Goal: Answer question/provide support: Ask a question

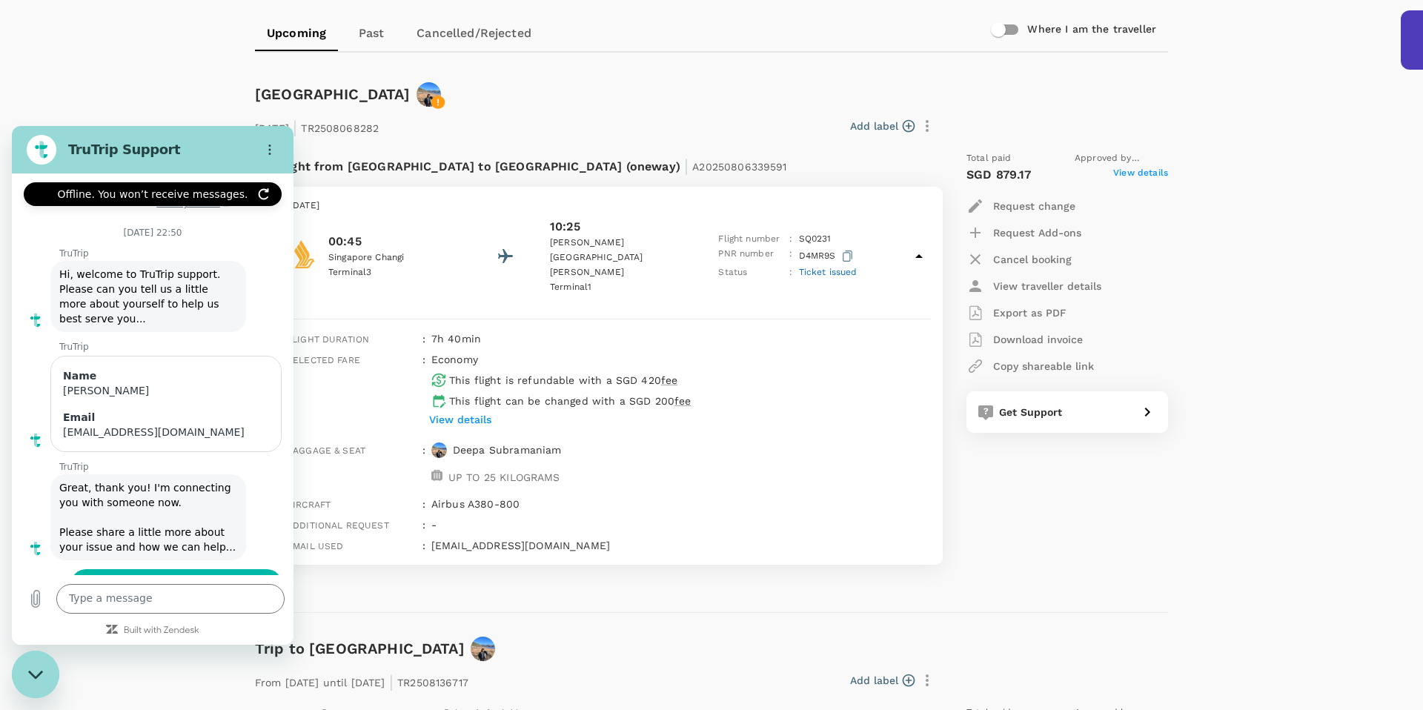
scroll to position [4754, 0]
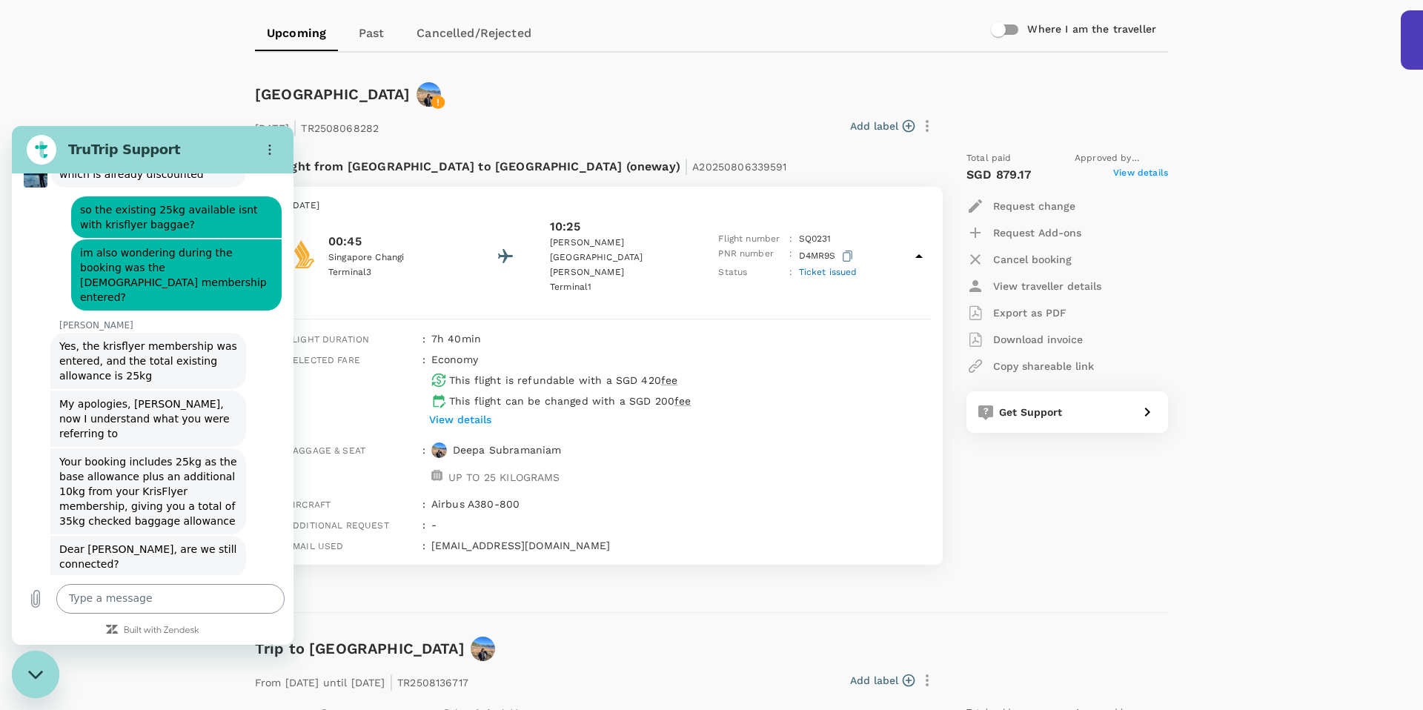
click at [116, 599] on textarea "To enrich screen reader interactions, please activate Accessibility in Grammarl…" at bounding box center [170, 599] width 228 height 30
type textarea "hi"
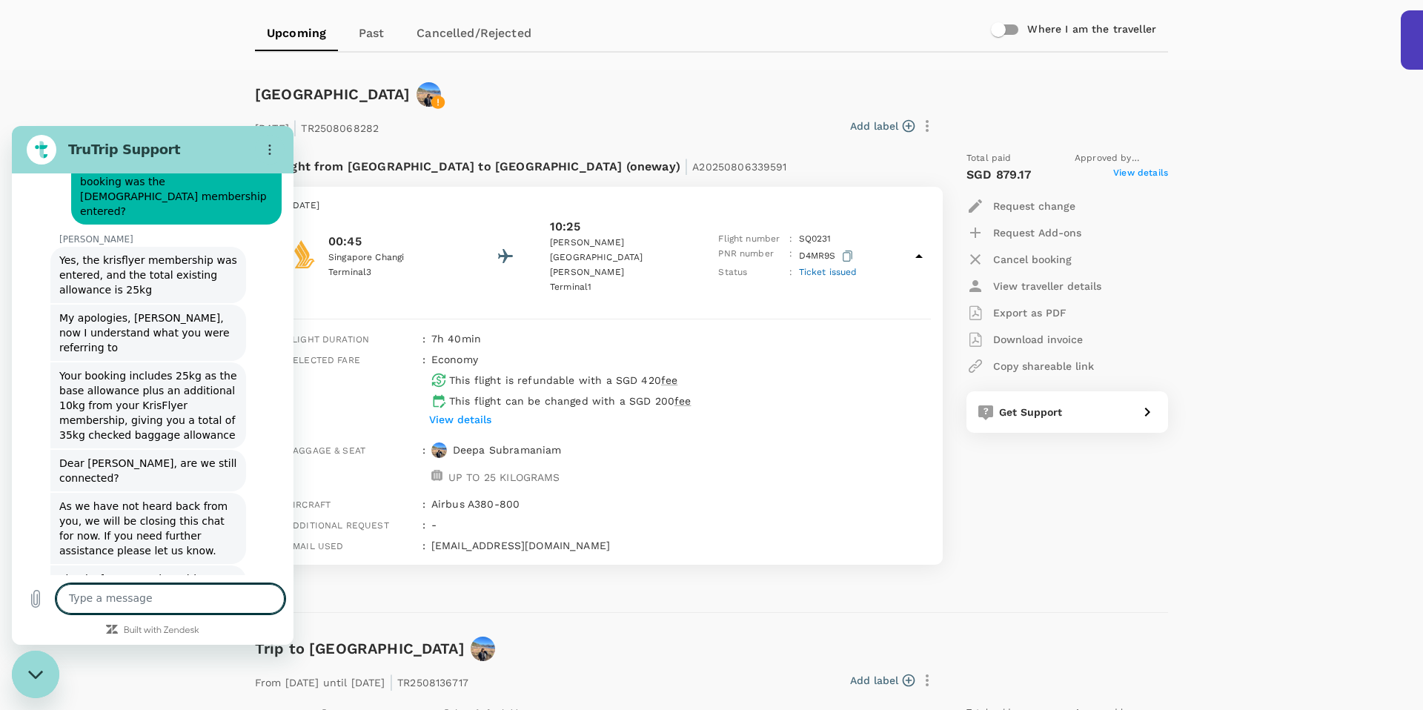
scroll to position [4838, 0]
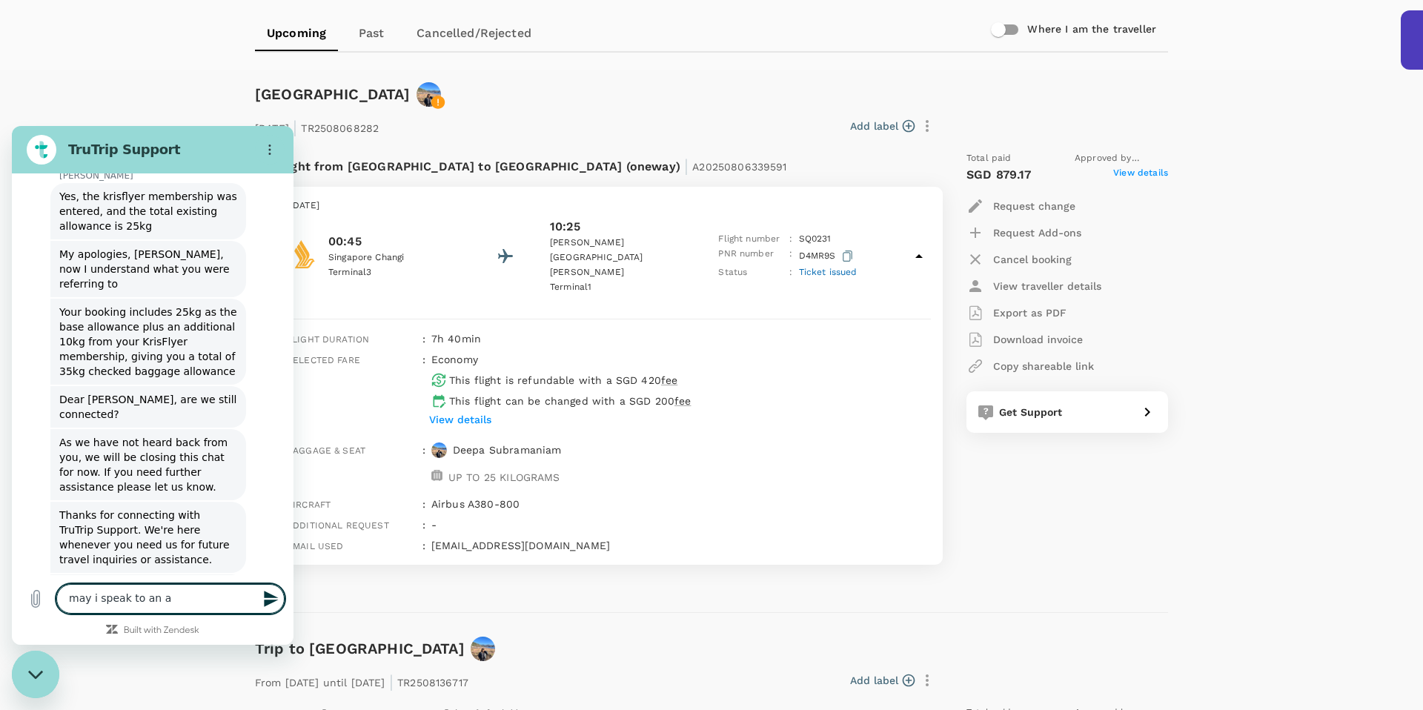
type textarea "may i speak to an a"
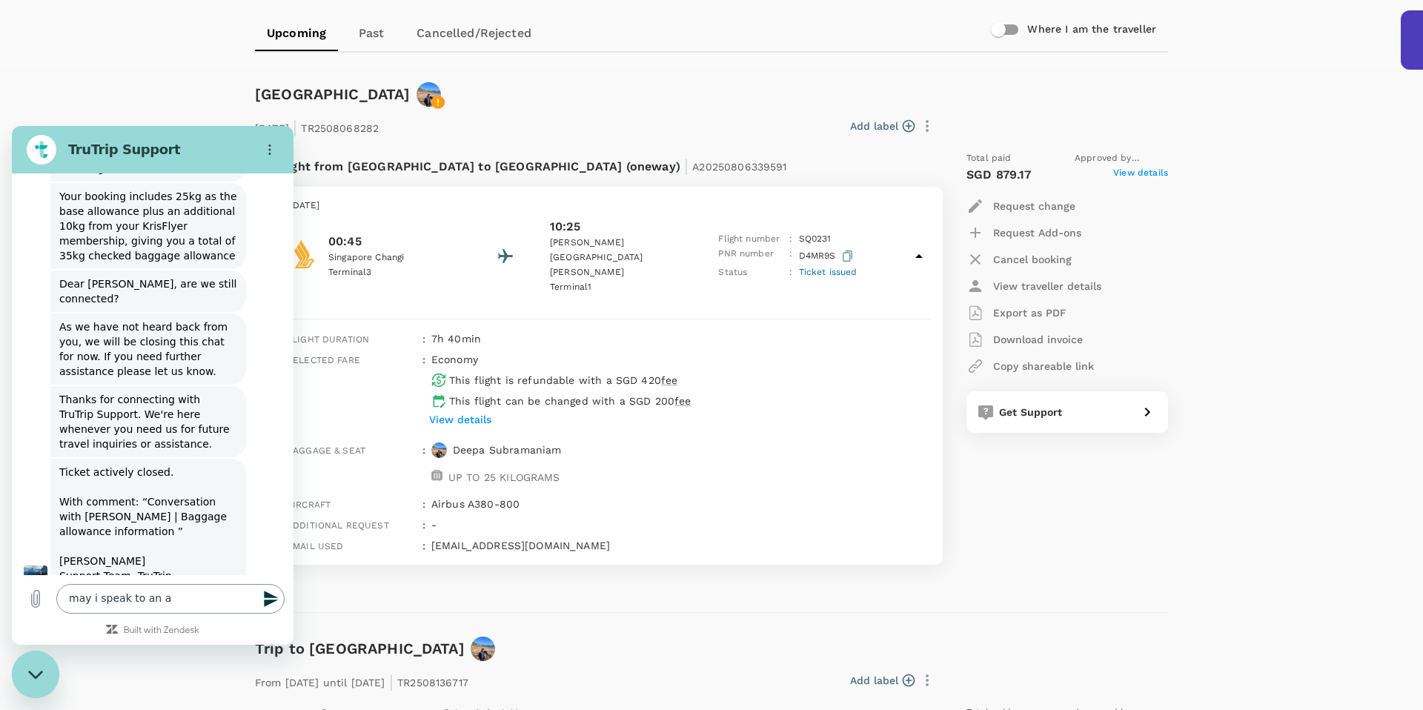
scroll to position [5017, 0]
type input "g"
type input "[PERSON_NAME]"
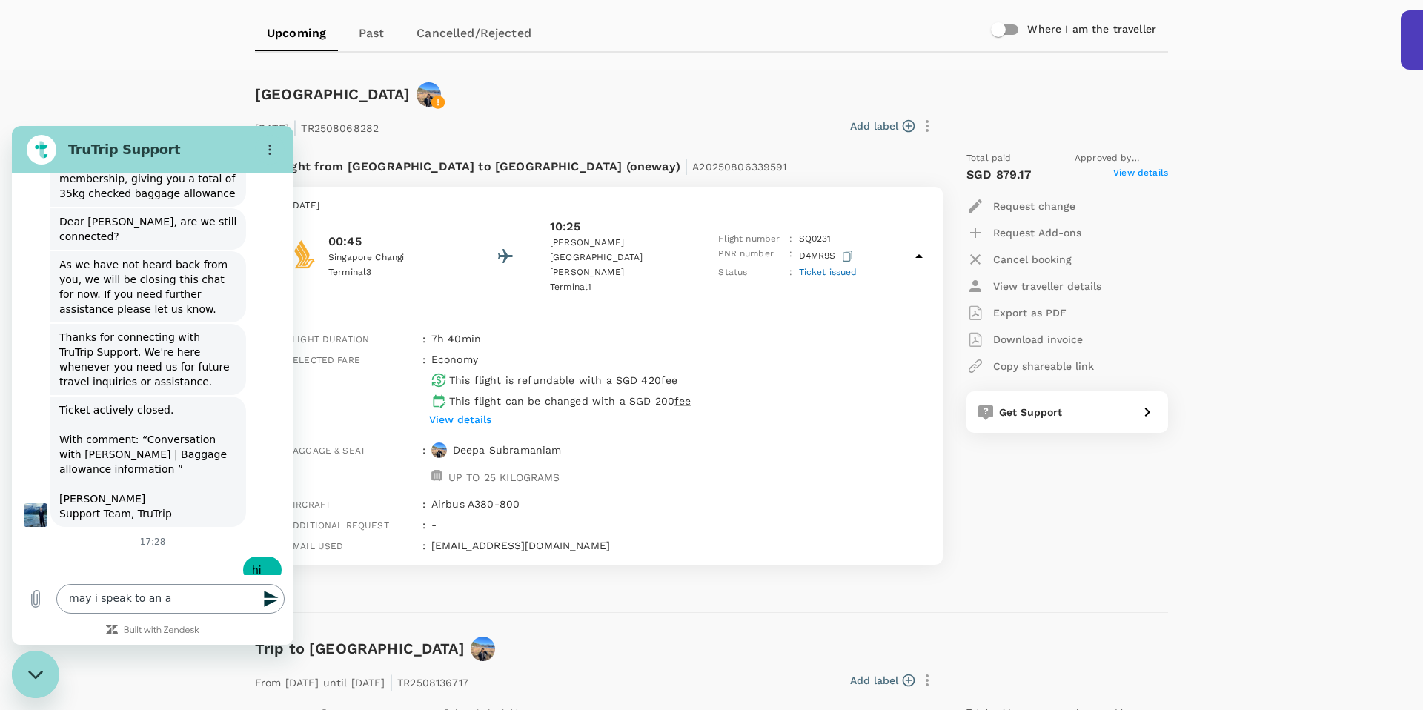
type input "[EMAIL_ADDRESS][DOMAIN_NAME]"
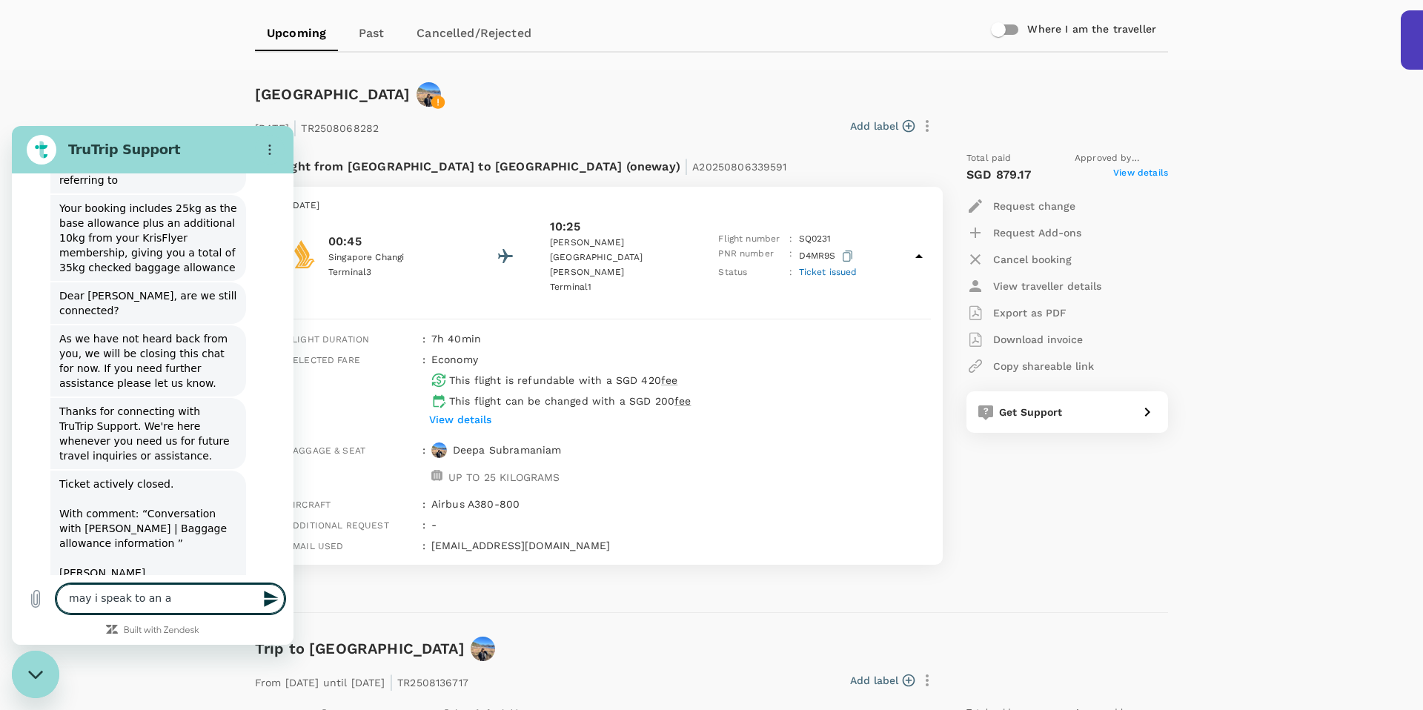
scroll to position [5040, 0]
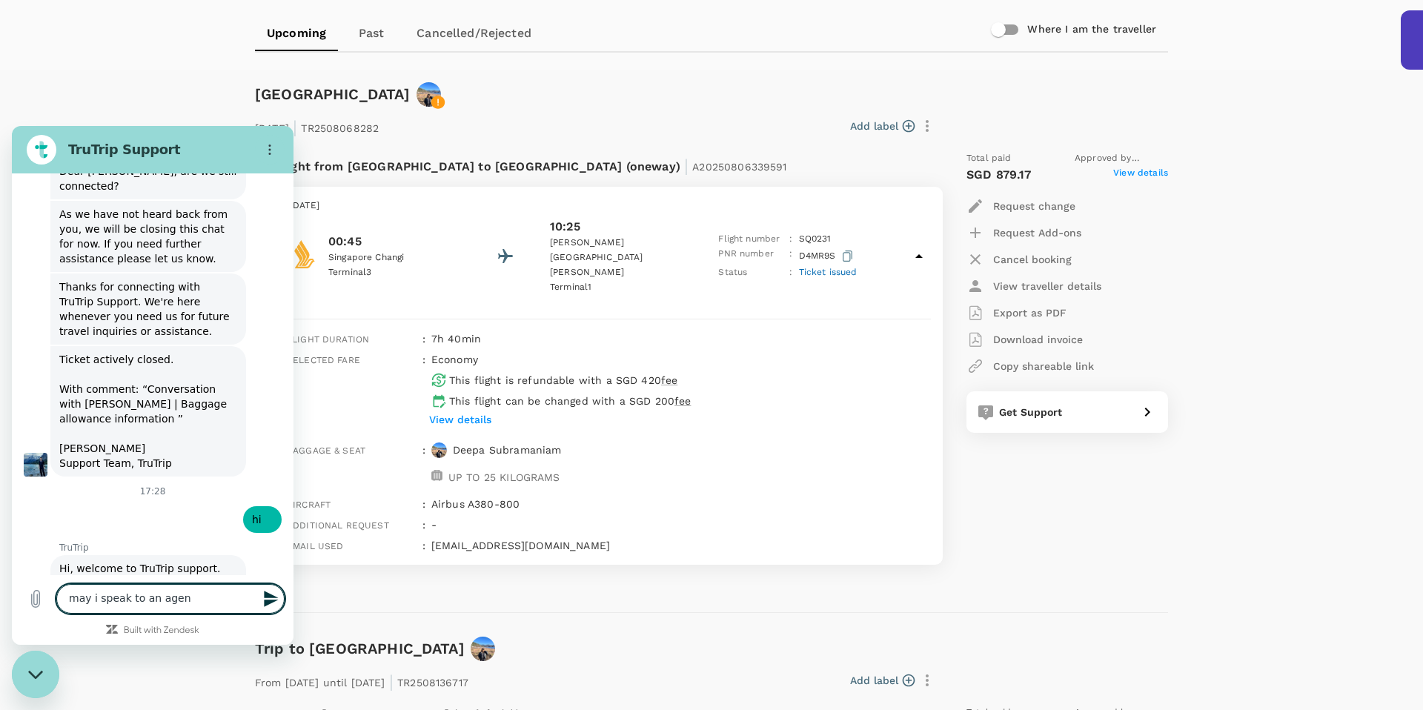
type textarea "may i speak to an agent"
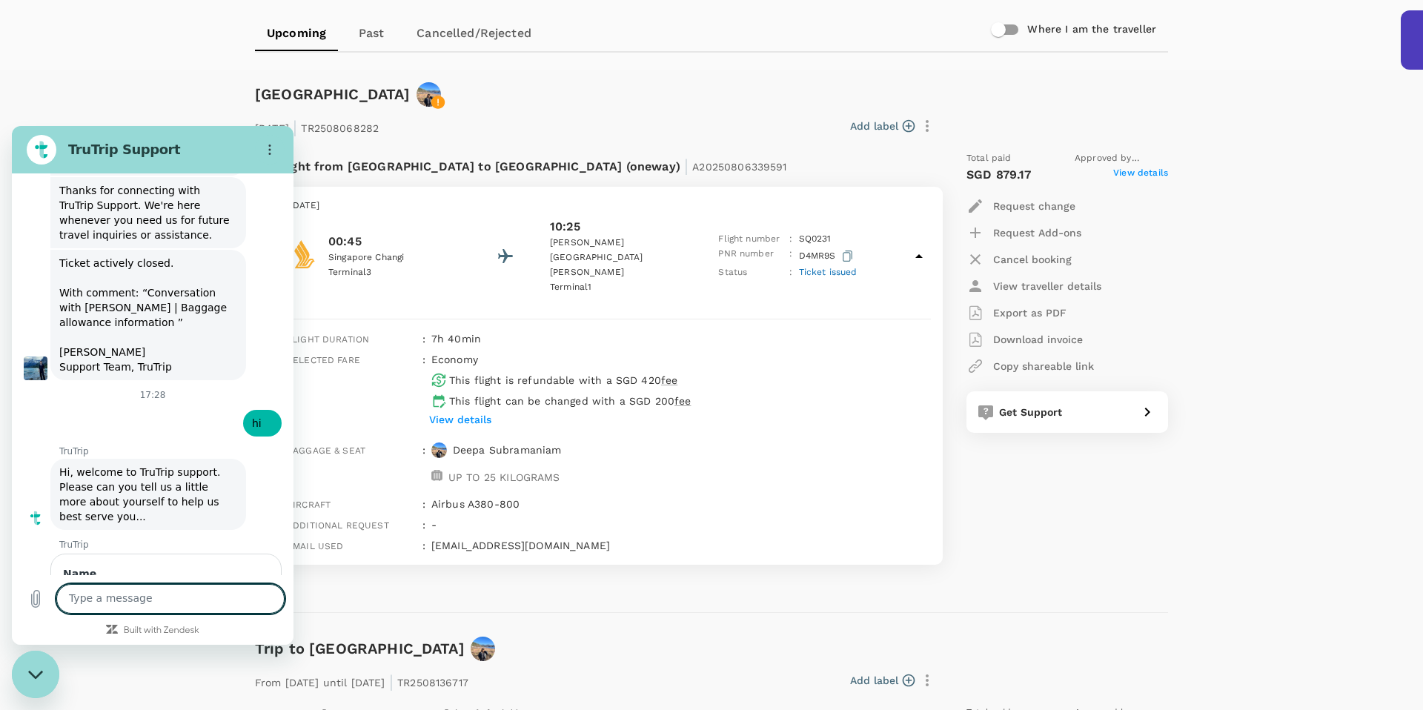
scroll to position [5231, 0]
type textarea "hi [PERSON_NAME]"
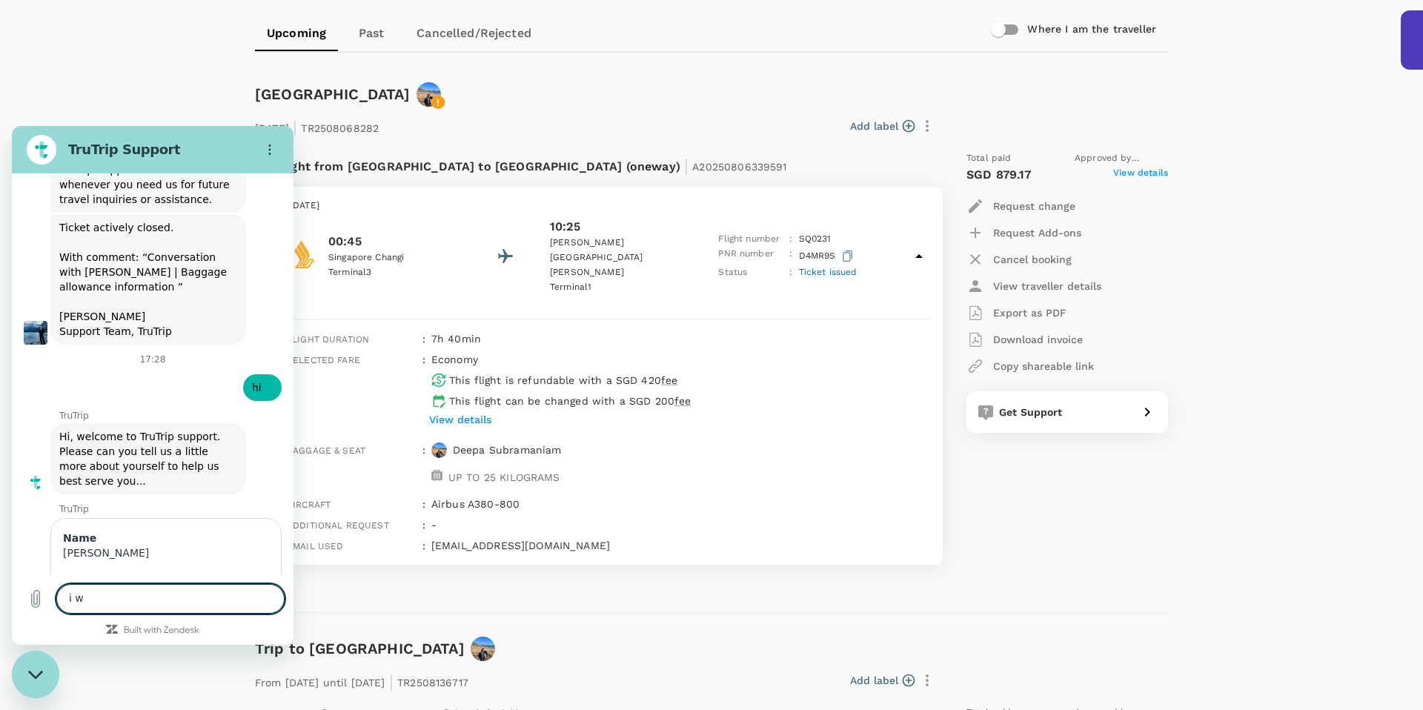
scroll to position [5266, 0]
click at [144, 582] on textarea "i want to check how much would it be to get extra baggagsr" at bounding box center [170, 592] width 228 height 43
click at [183, 597] on textarea "i want to check : 1. how much would it be to get extra baggagsr" at bounding box center [170, 585] width 228 height 56
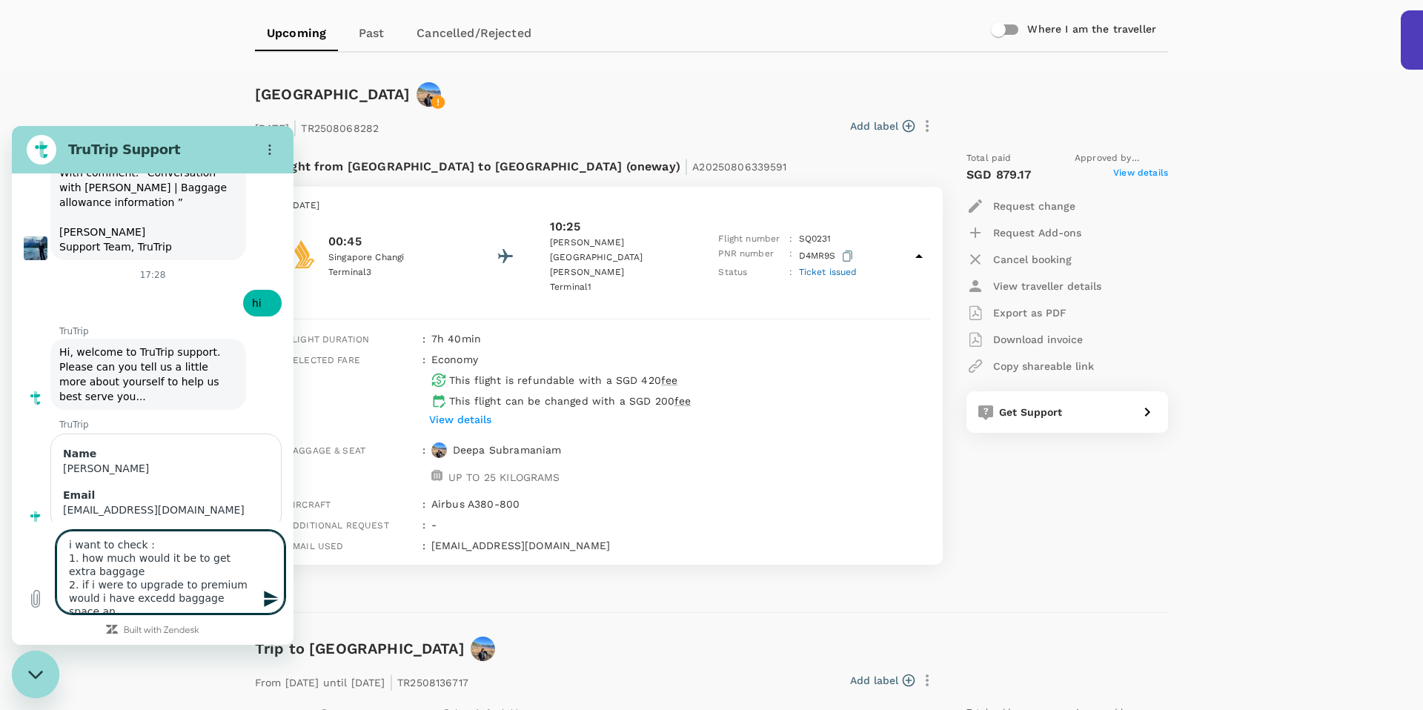
scroll to position [5, 0]
type textarea "i want to check : 1. how much would it be to get extra baggage 2. if i were to …"
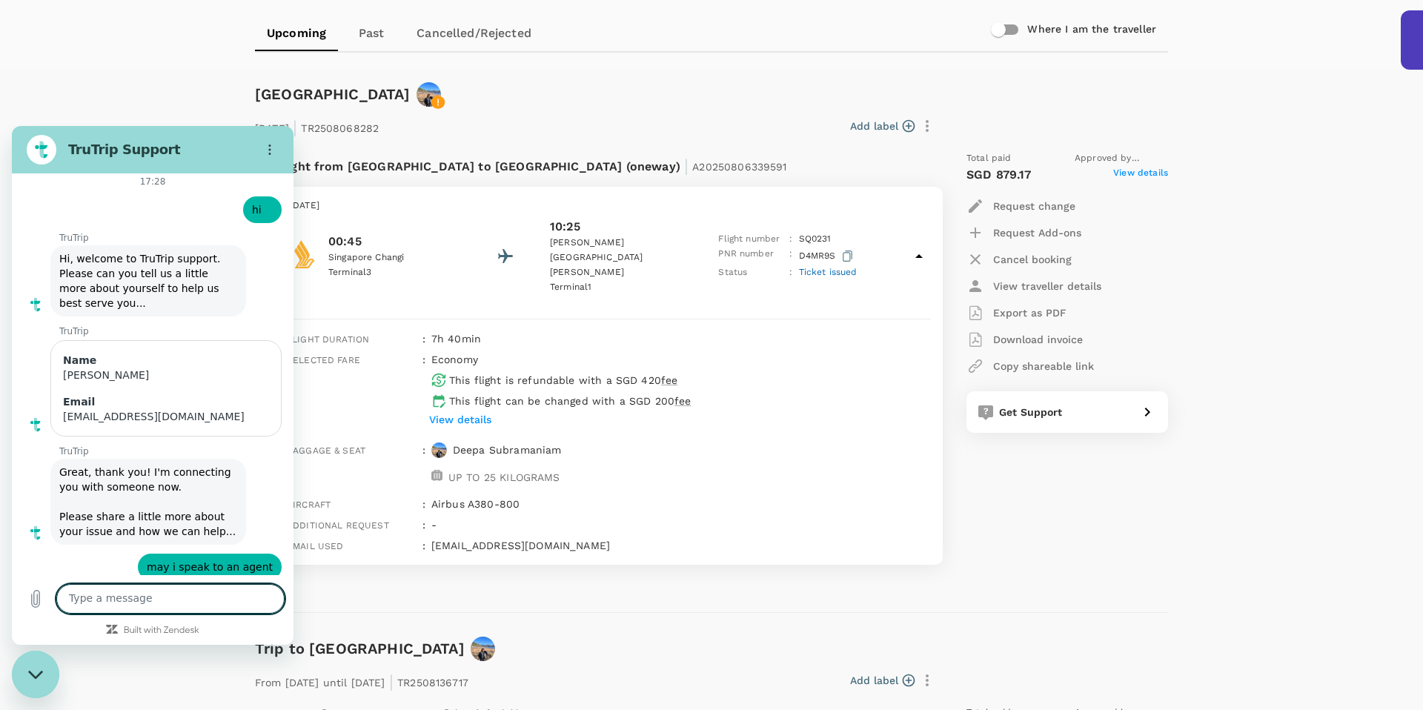
scroll to position [5440, 0]
type textarea "yes"
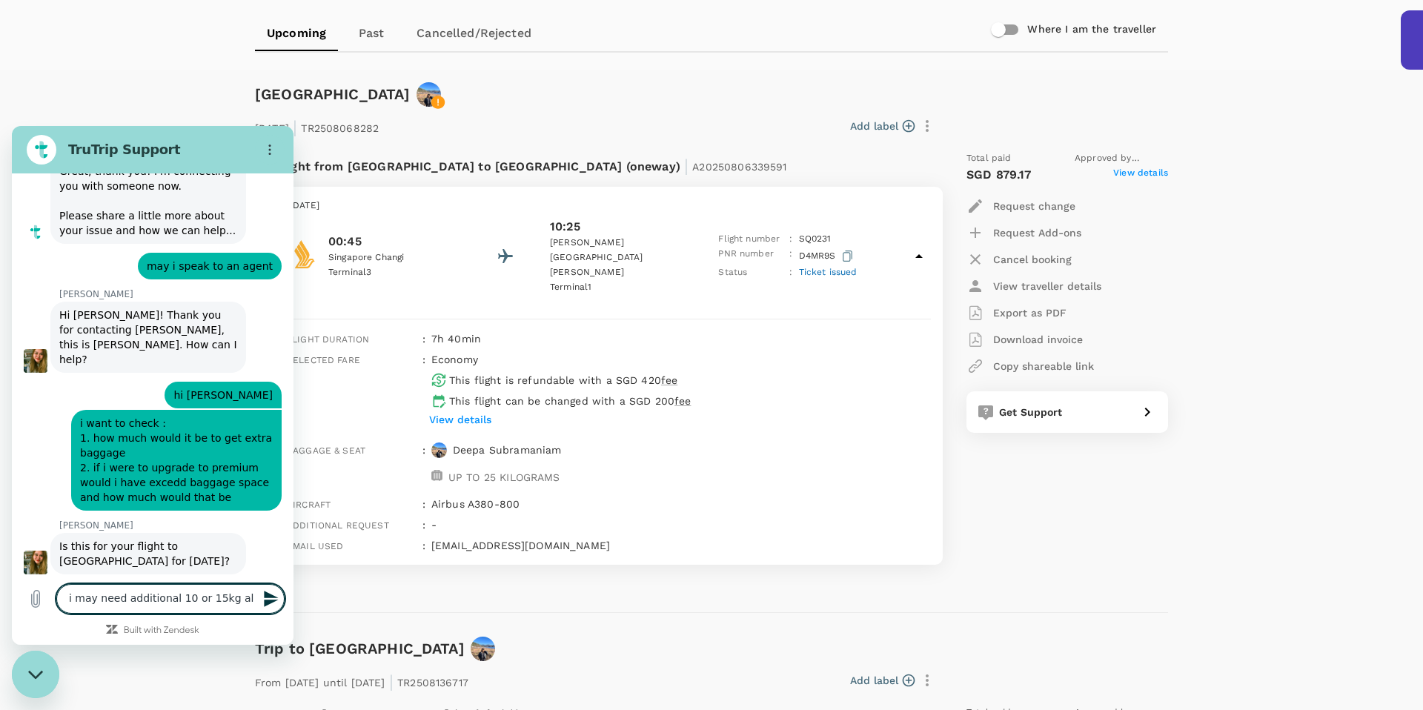
scroll to position [5745, 0]
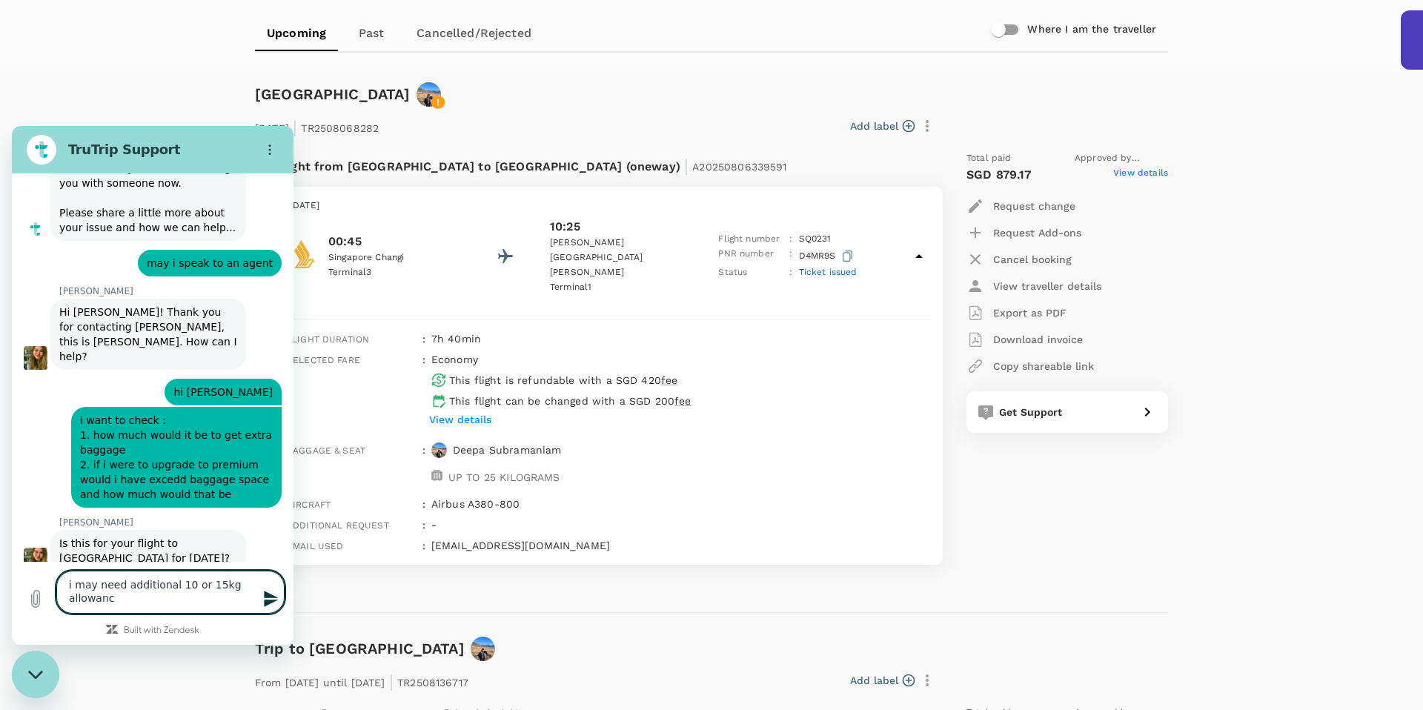
type textarea "i may need additional 10 or 15kg allowance"
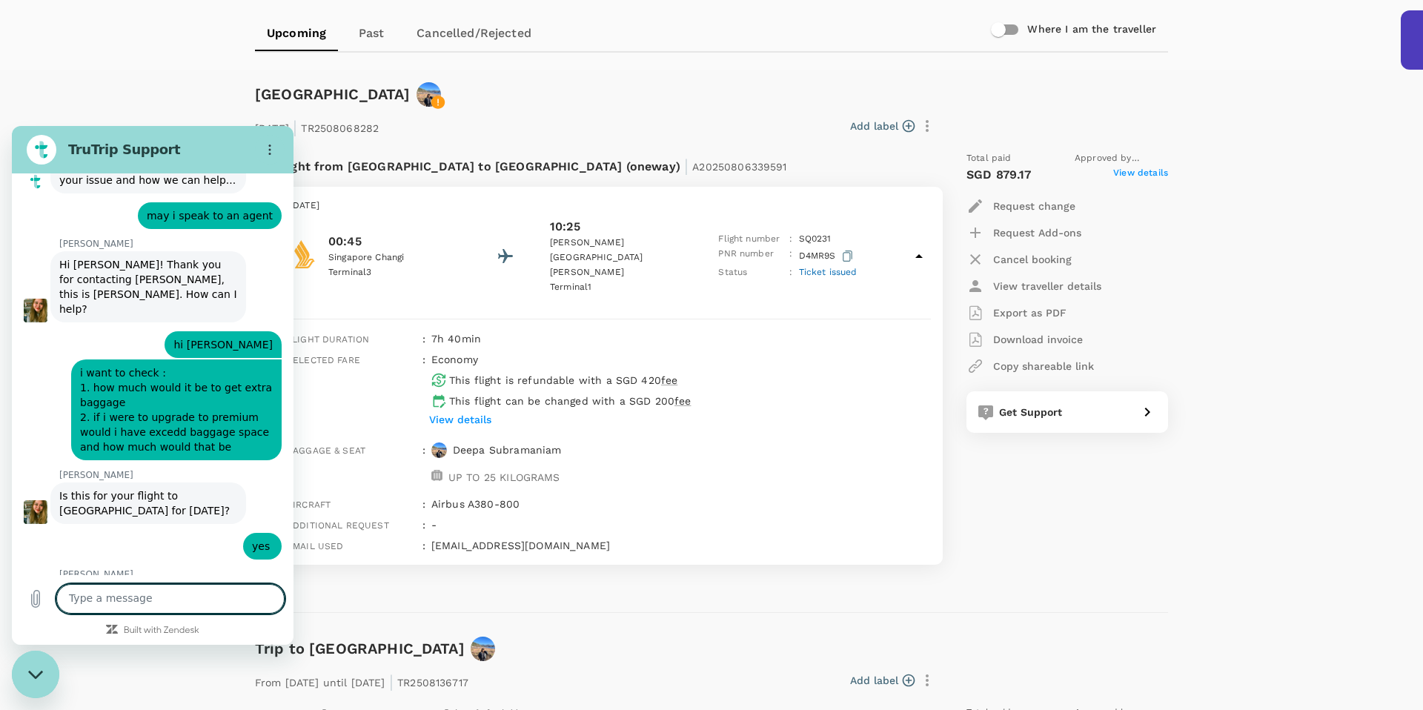
scroll to position [5795, 0]
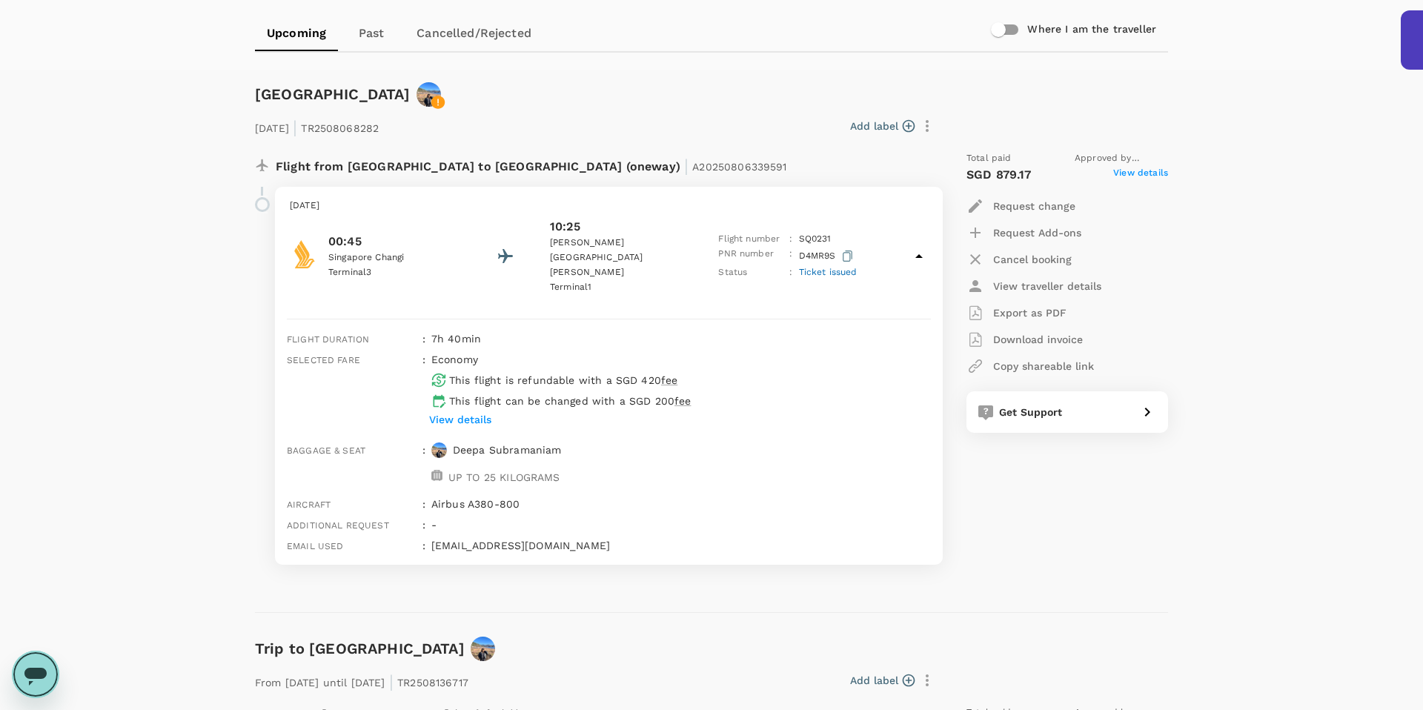
scroll to position [5868, 0]
click at [44, 680] on icon "Open messaging window" at bounding box center [35, 674] width 27 height 27
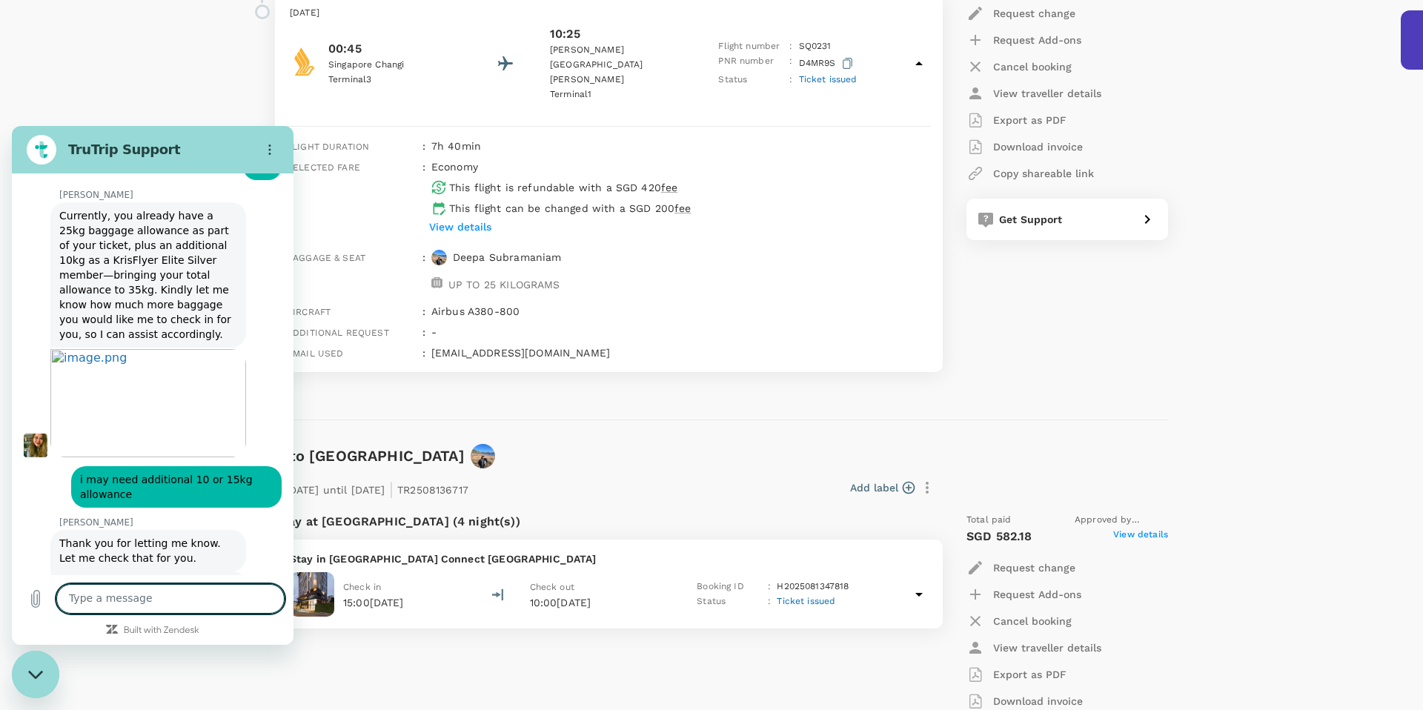
scroll to position [6130, 0]
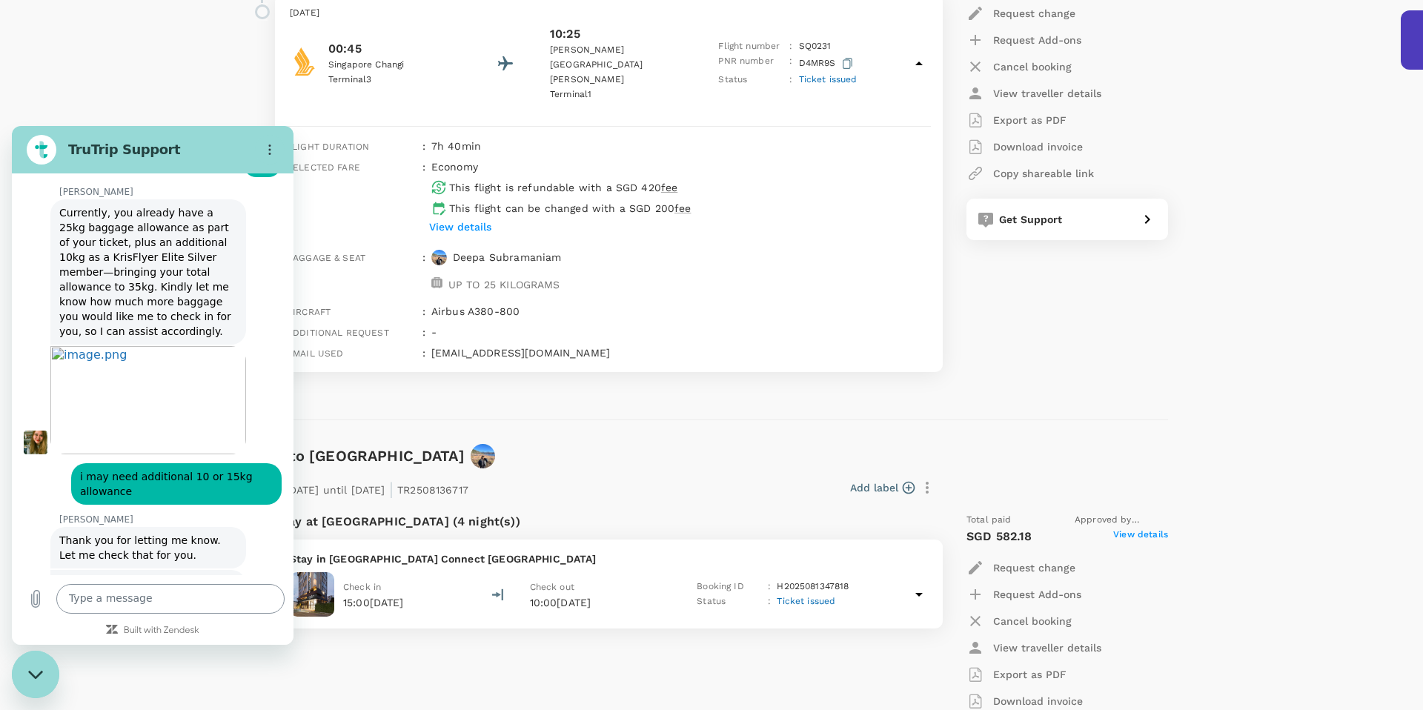
click at [150, 593] on textarea "To enrich screen reader interactions, please activate Accessibility in Grammarl…" at bounding box center [170, 599] width 228 height 30
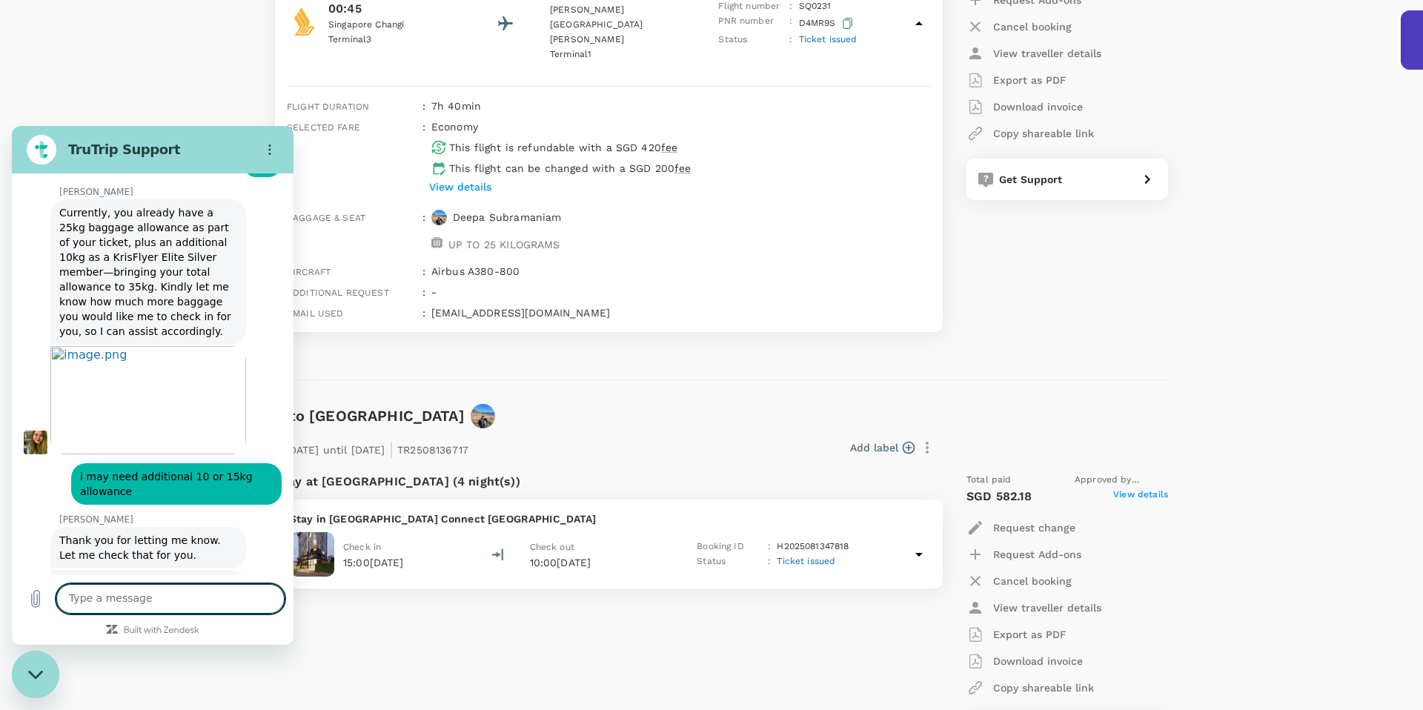
scroll to position [421, 0]
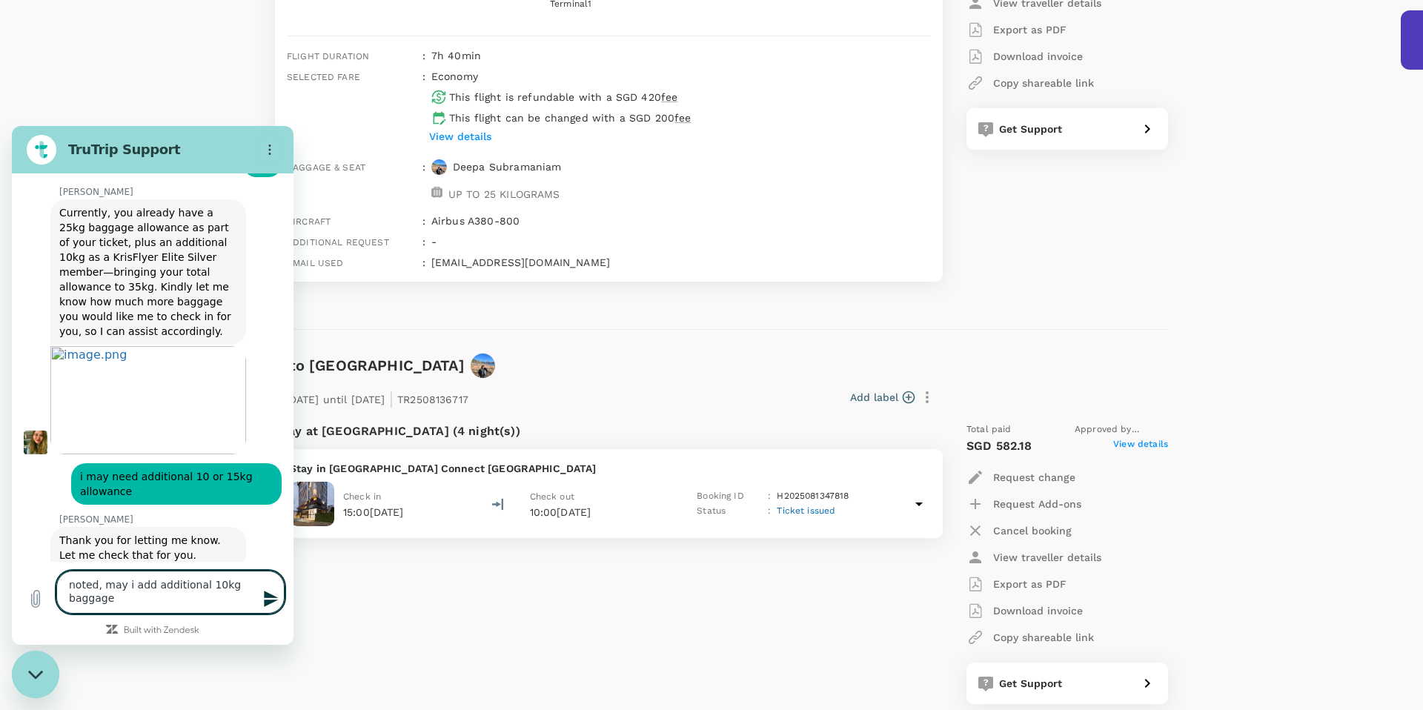
type textarea "noted, may i add additional 10kg baggage"
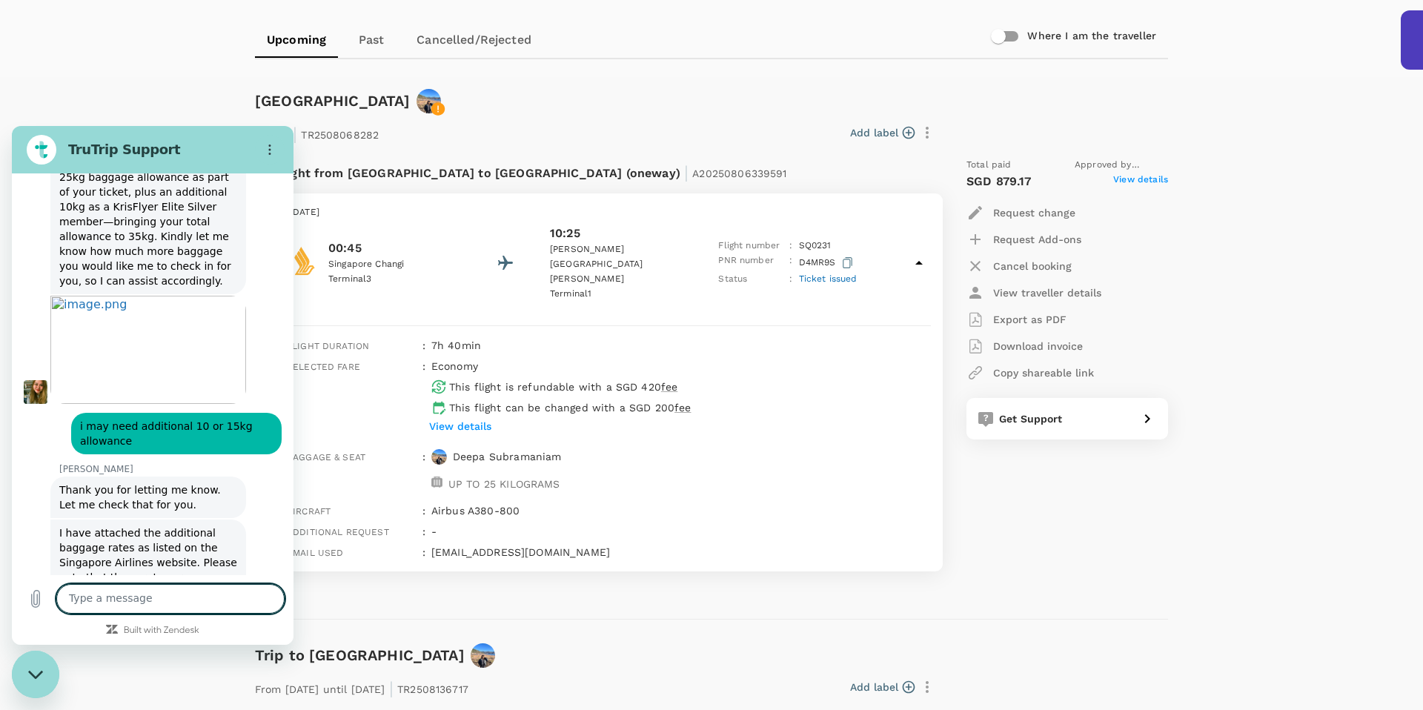
scroll to position [0, 0]
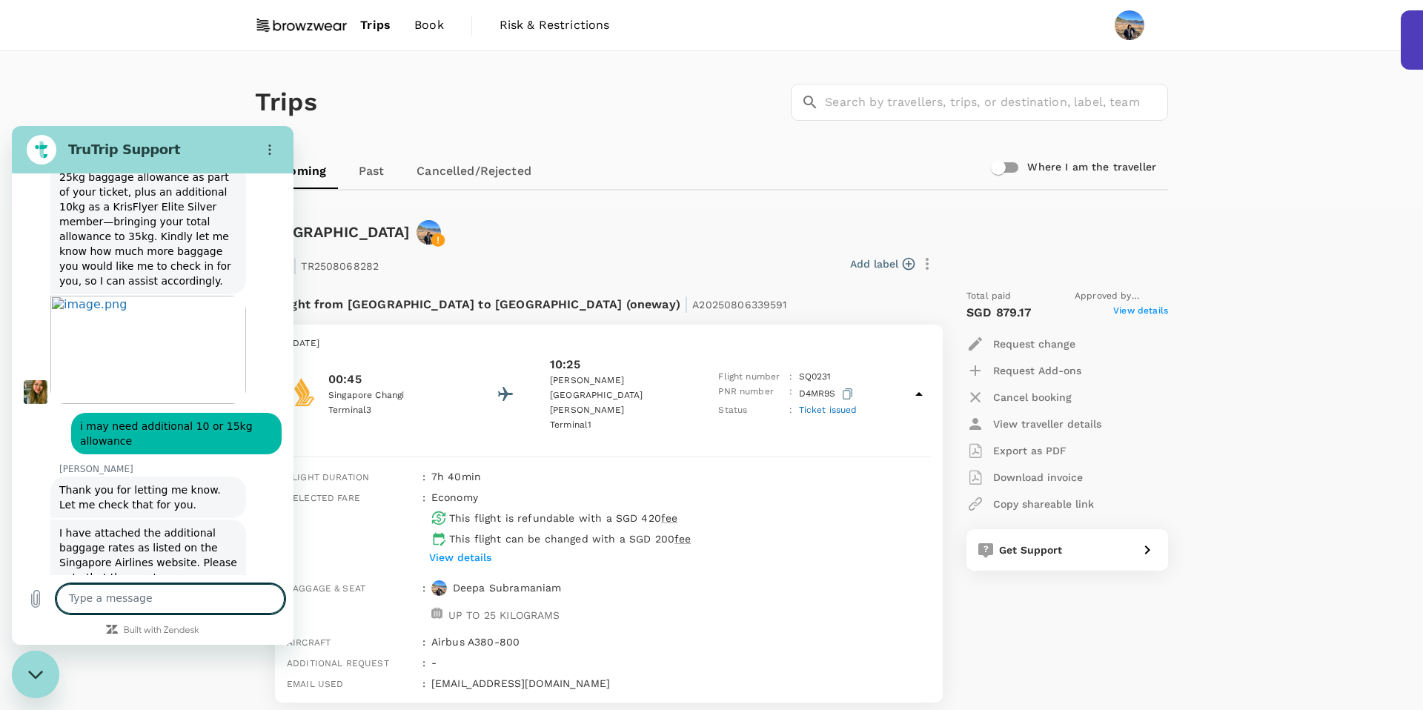
type textarea "c"
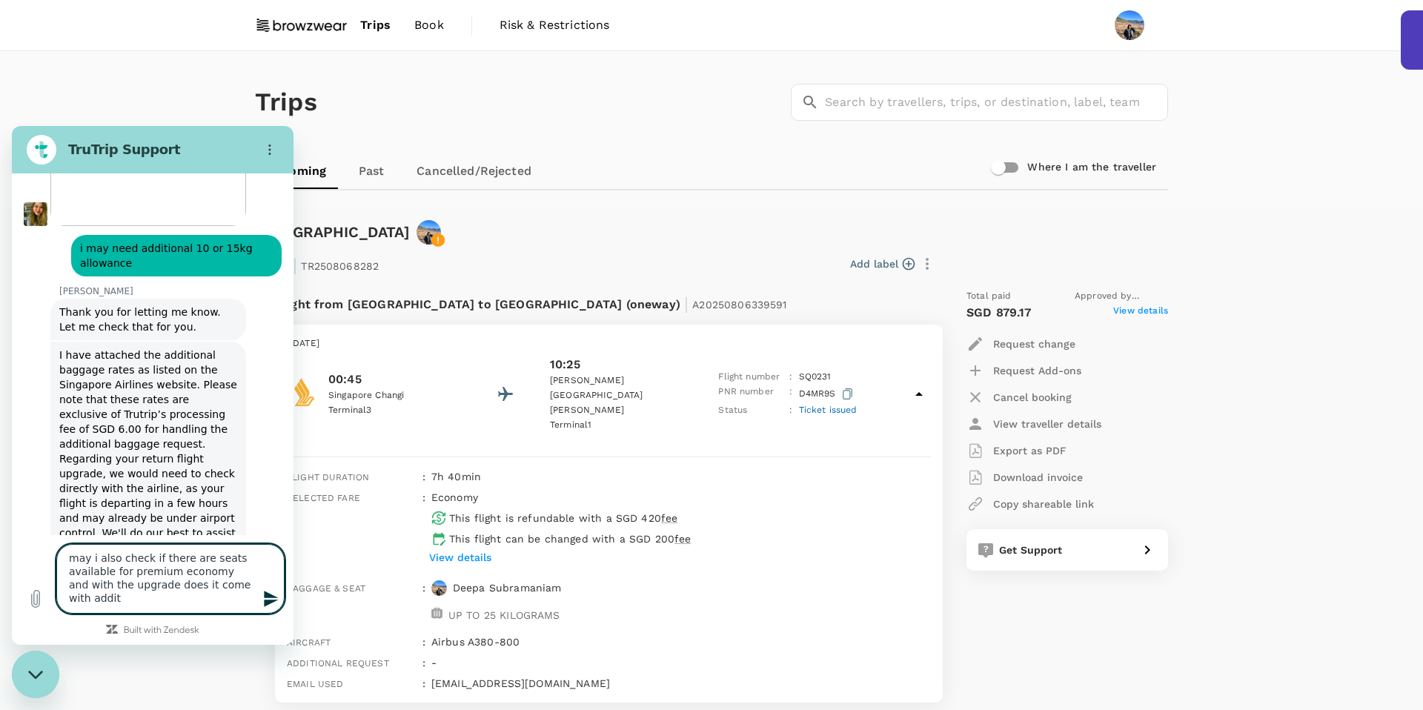
scroll to position [6373, 0]
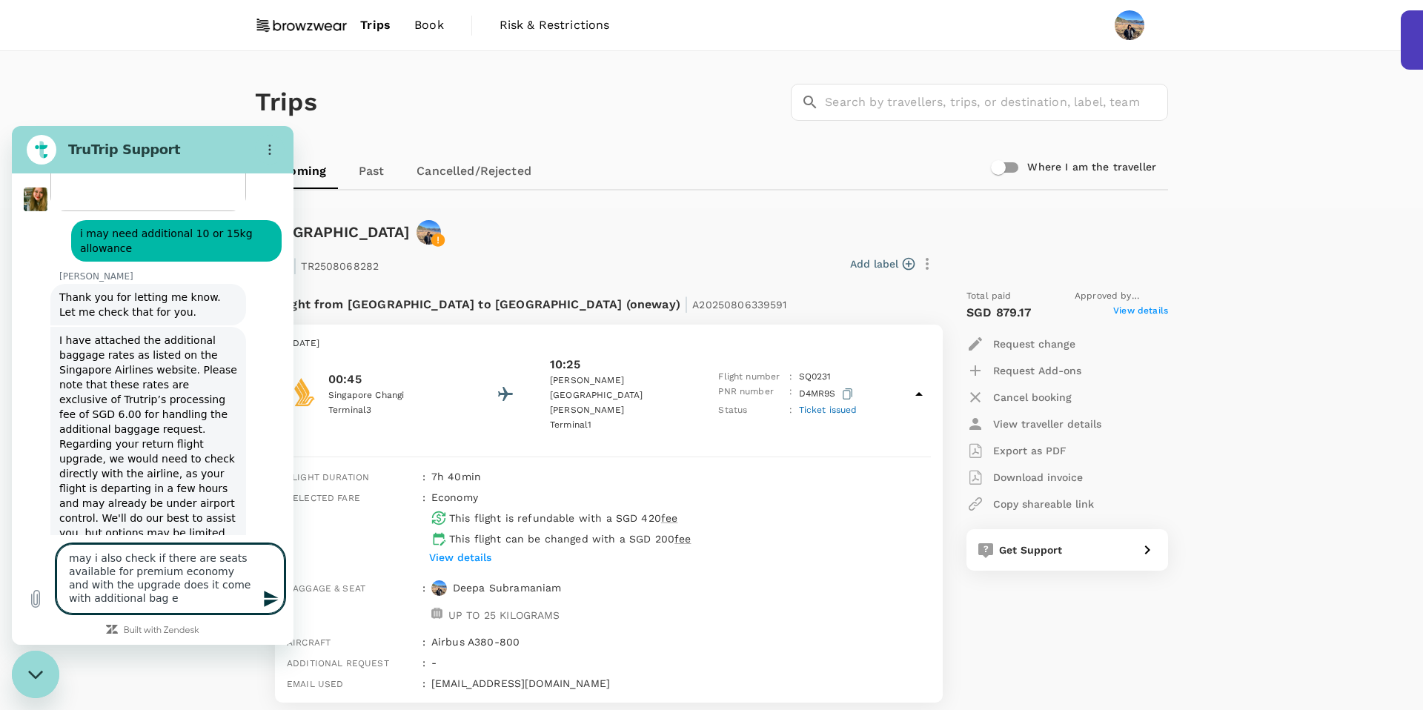
type textarea "may i also check if there are seats available for premium economy and with the …"
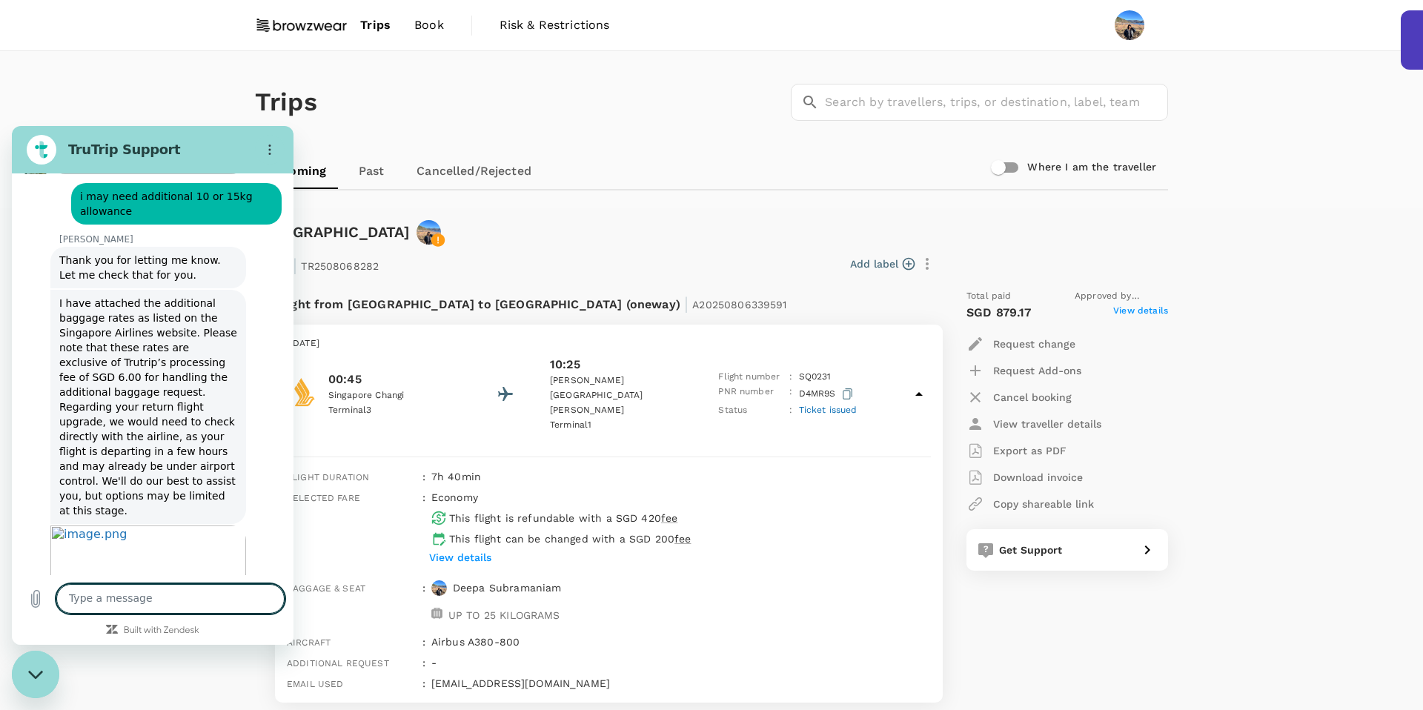
scroll to position [6413, 0]
type textarea "w"
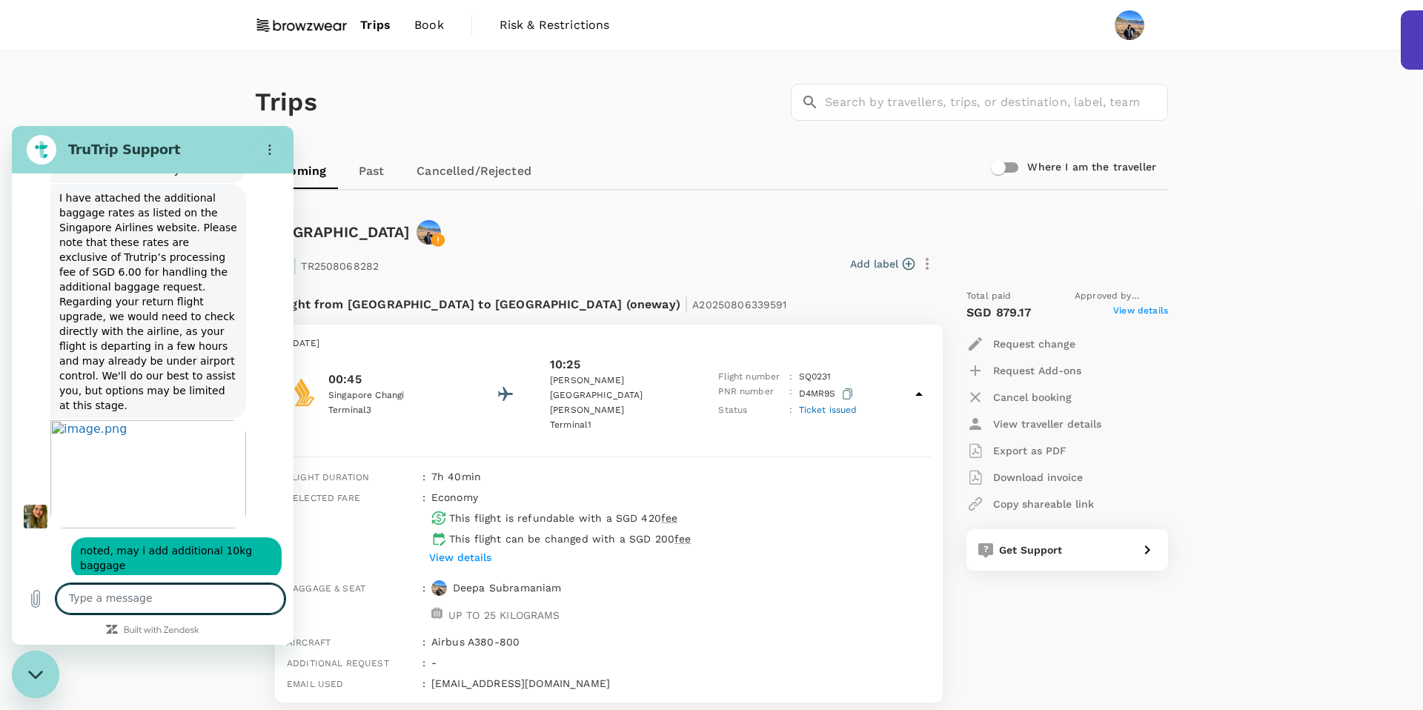
scroll to position [6514, 0]
click at [184, 599] on textarea "To enrich screen reader interactions, please activate Accessibility in Grammarl…" at bounding box center [170, 599] width 228 height 30
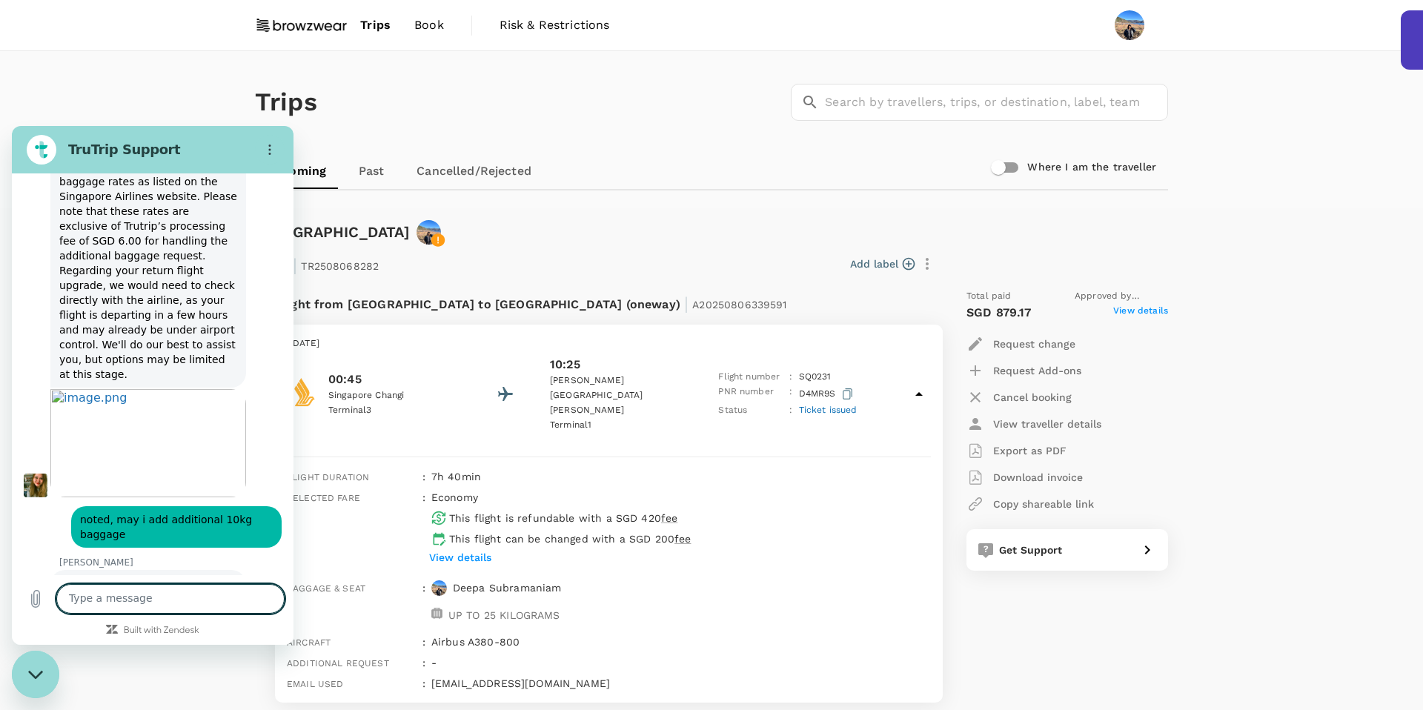
scroll to position [6550, 0]
type textarea "u"
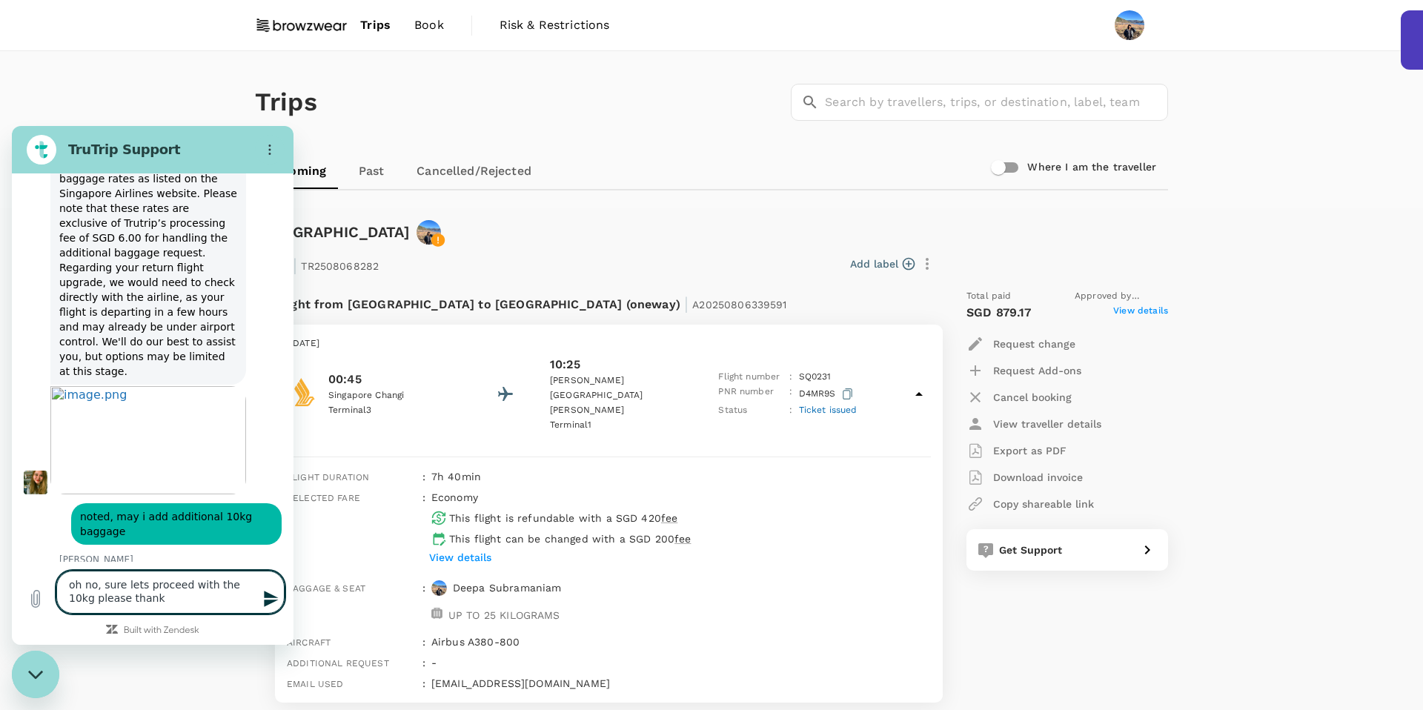
type textarea "oh no, sure lets proceed with the 10kg please thanks"
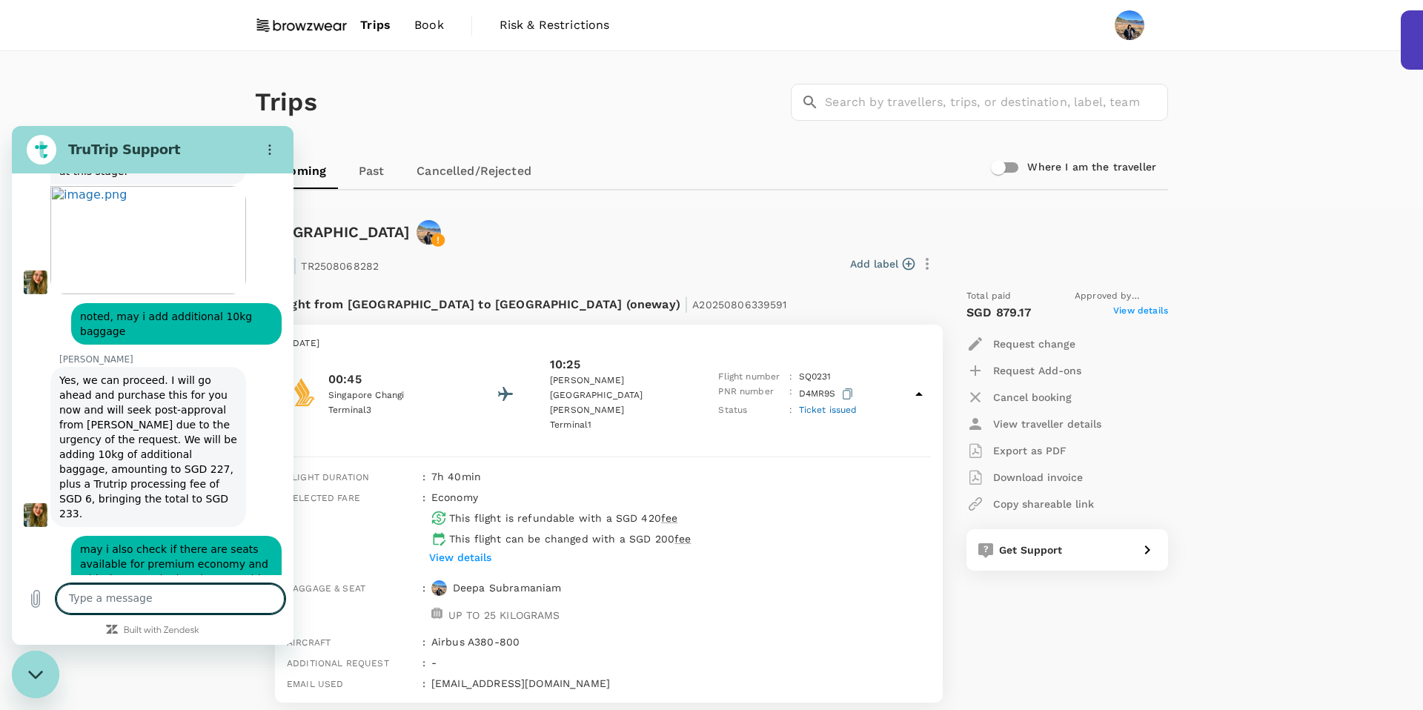
scroll to position [6753, 0]
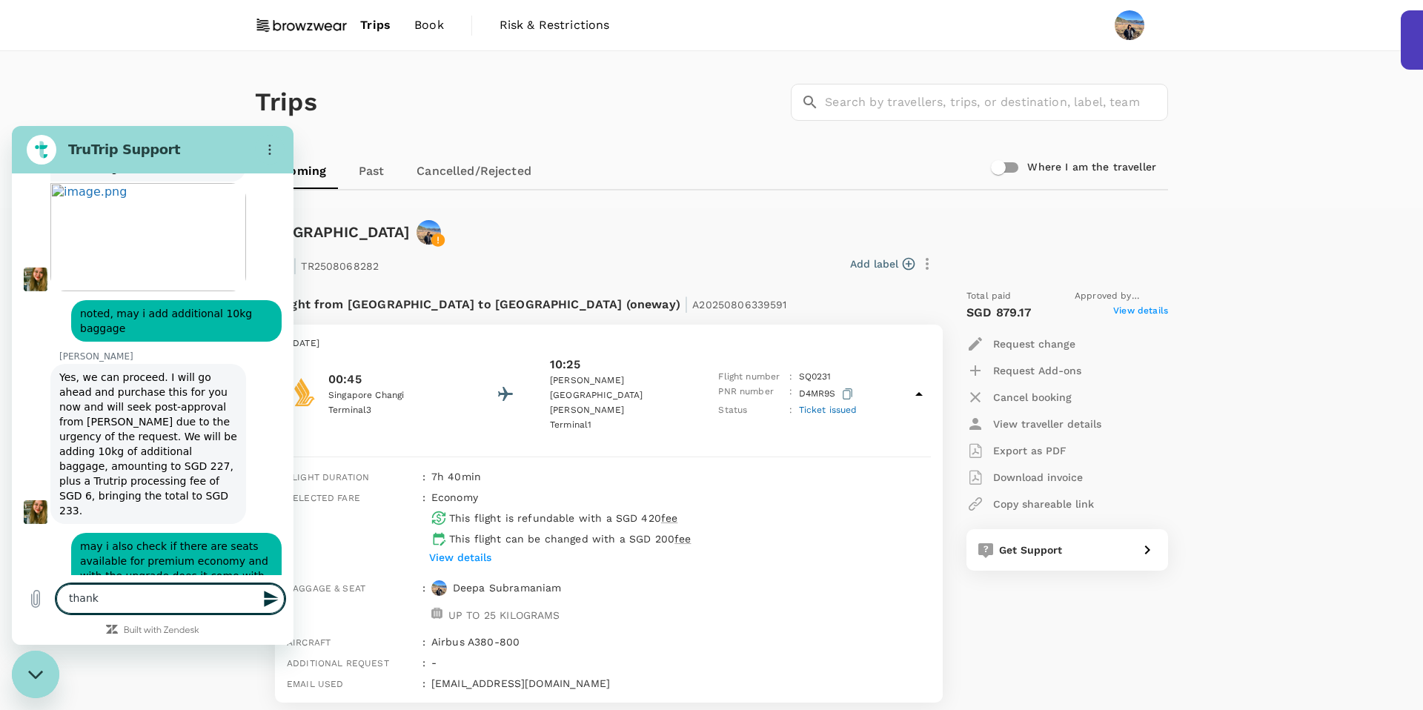
type textarea "thanks"
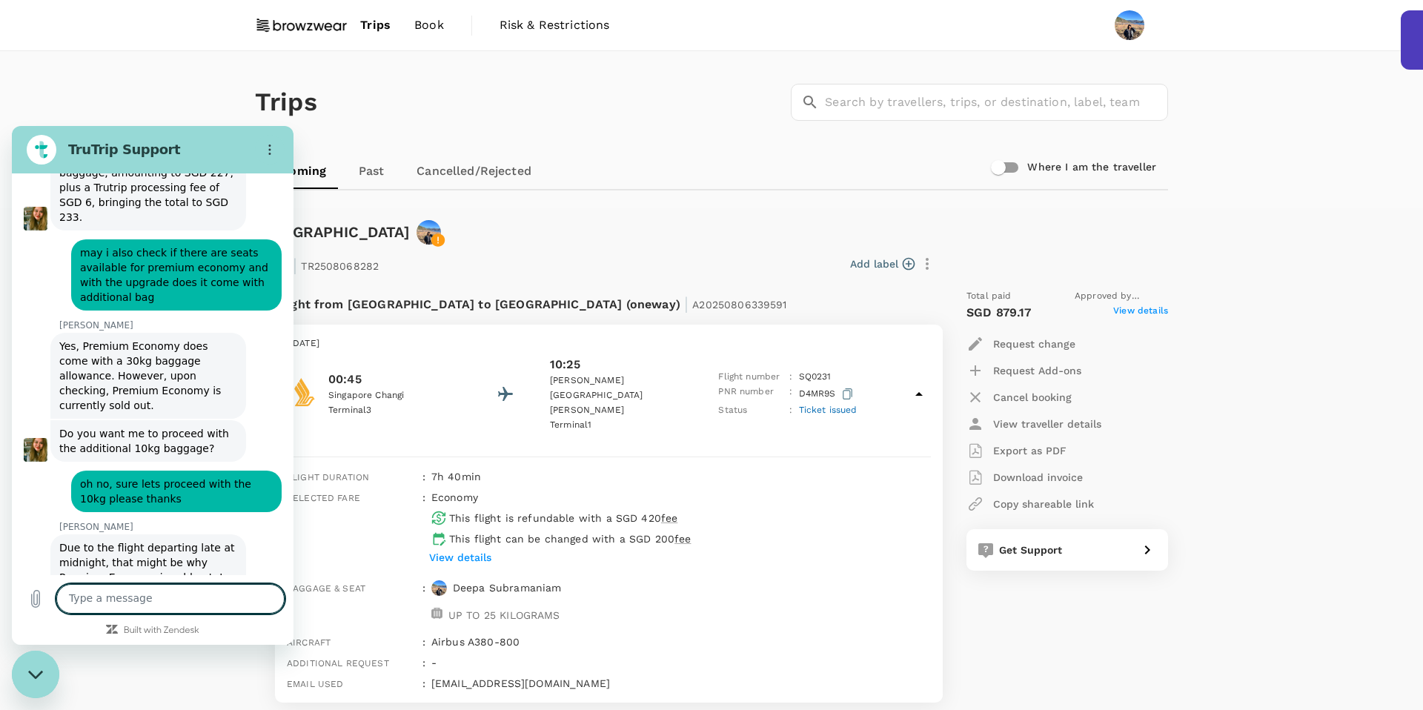
scroll to position [7049, 0]
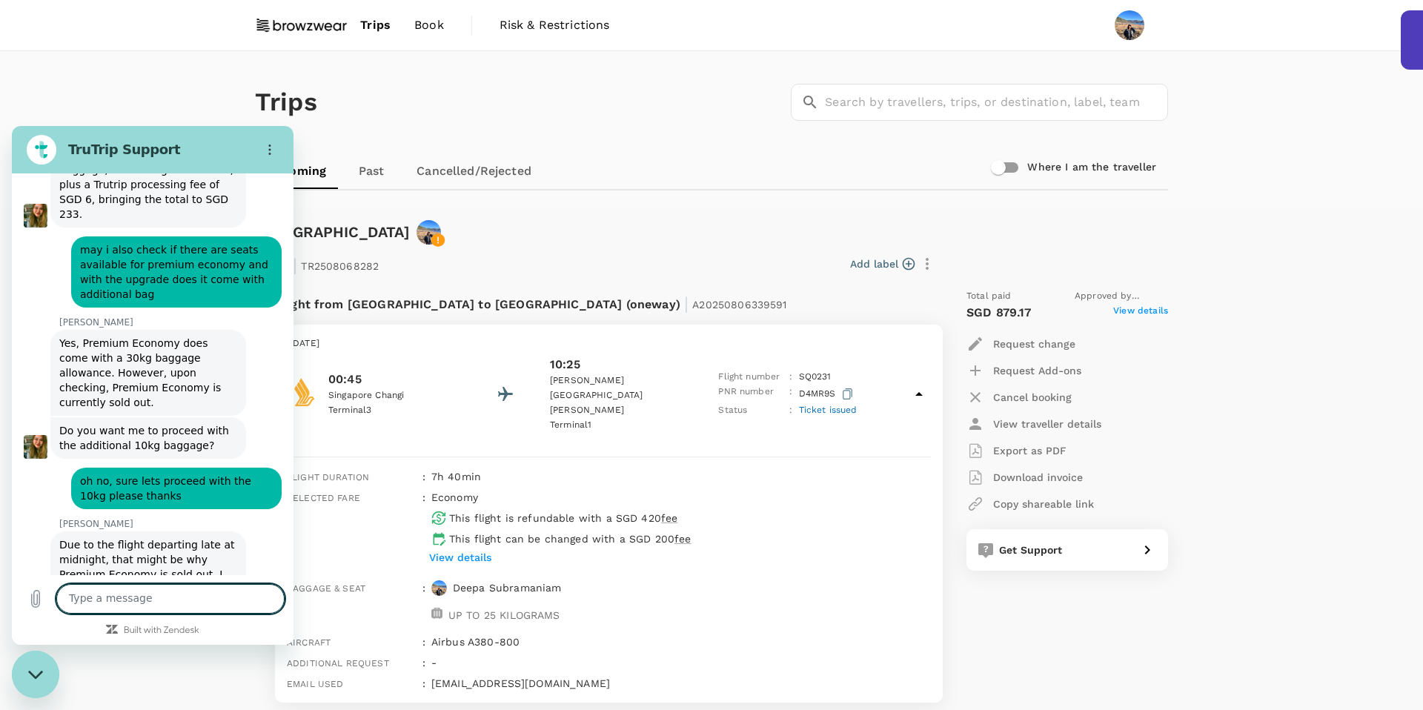
click at [107, 597] on textarea "To enrich screen reader interactions, please activate Accessibility in Grammarl…" at bounding box center [170, 599] width 228 height 30
type textarea "nothing else thank you!"
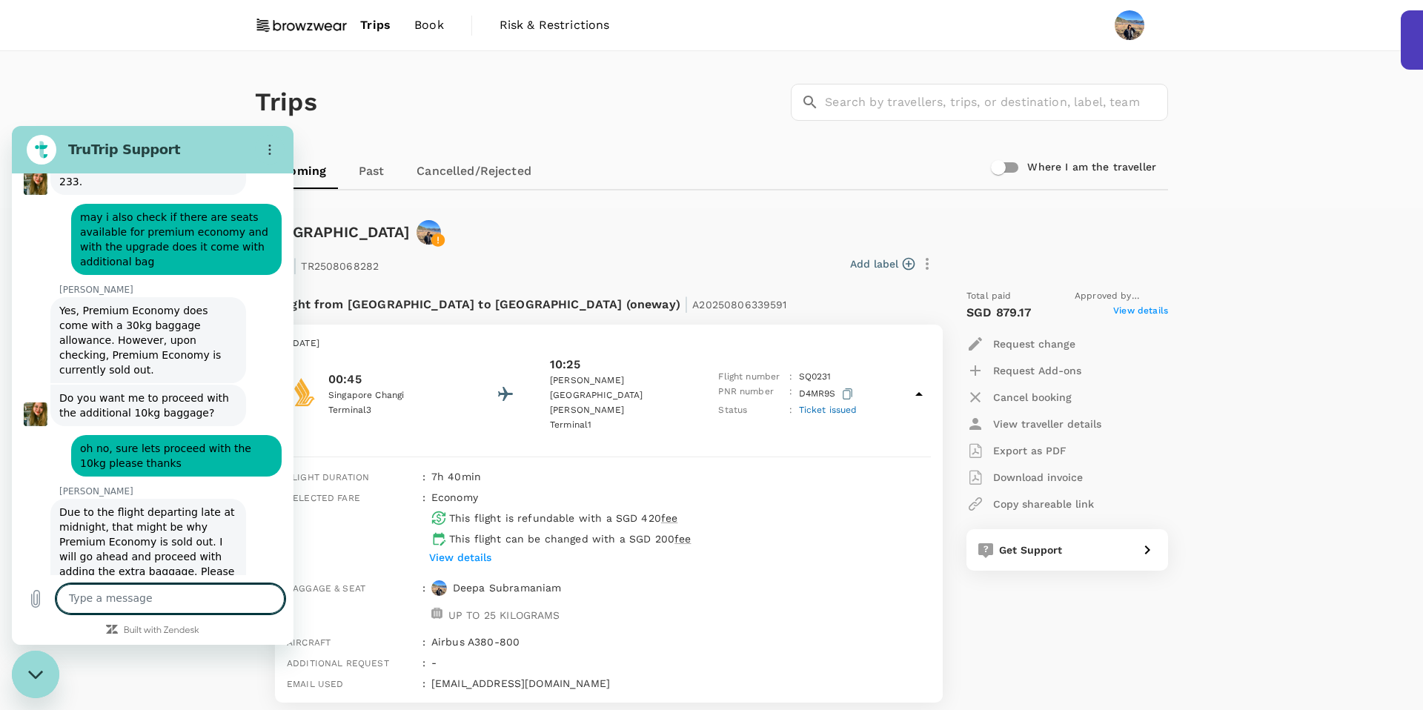
scroll to position [7085, 0]
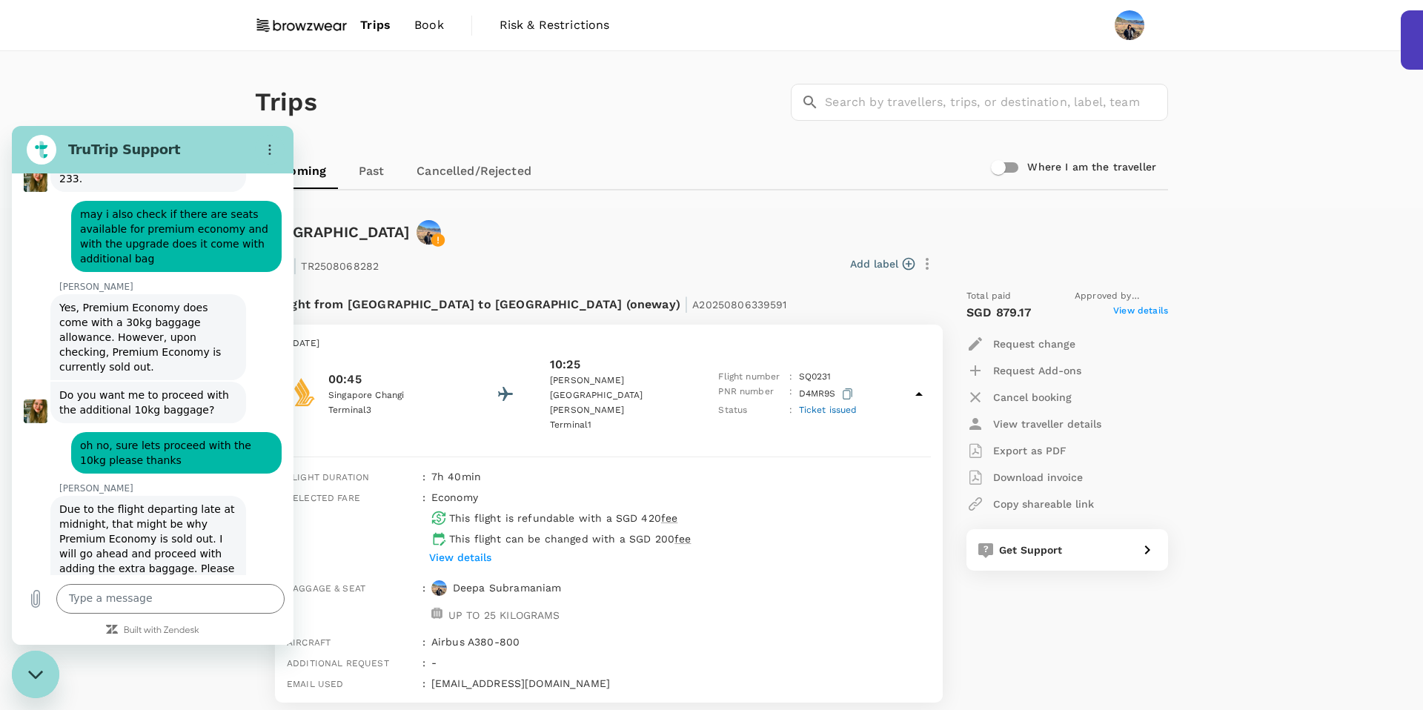
click at [427, 116] on div "Trips ​ ​" at bounding box center [708, 99] width 919 height 108
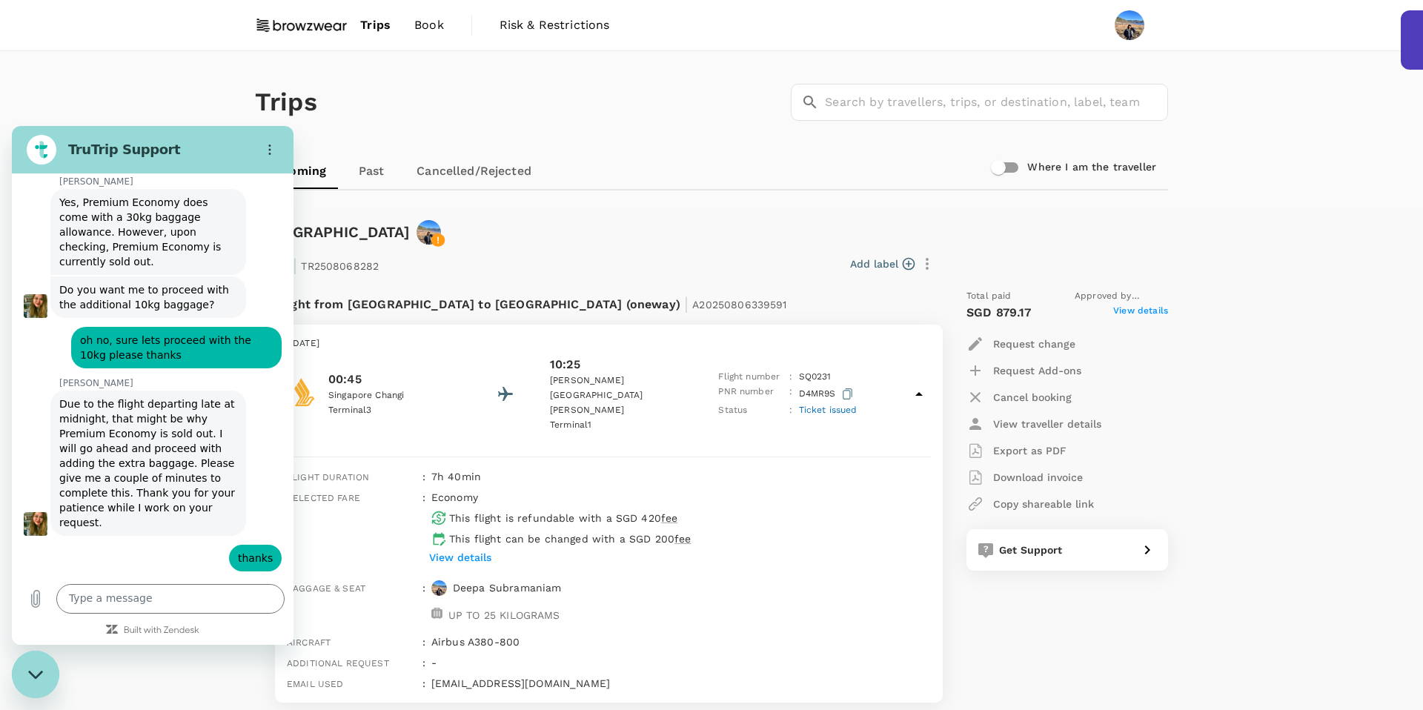
scroll to position [7193, 0]
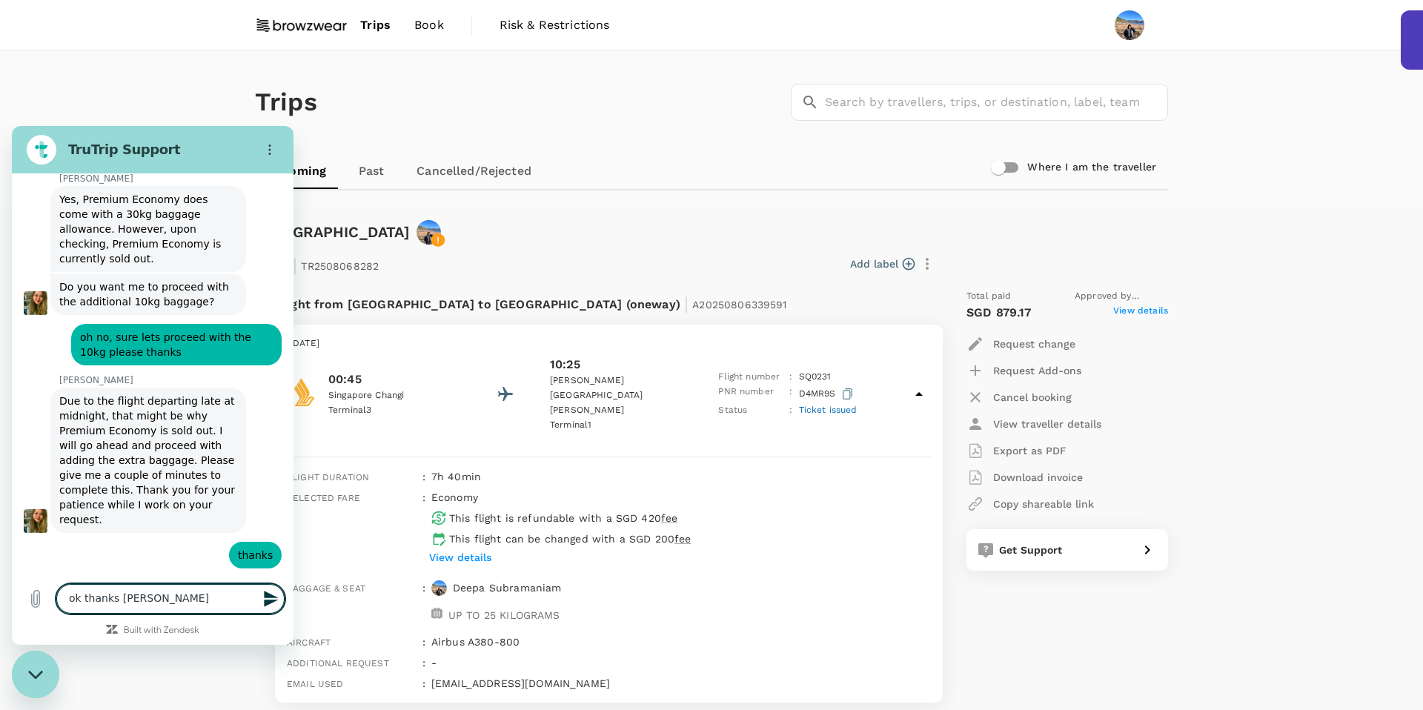
type textarea "ok thanks [PERSON_NAME]"
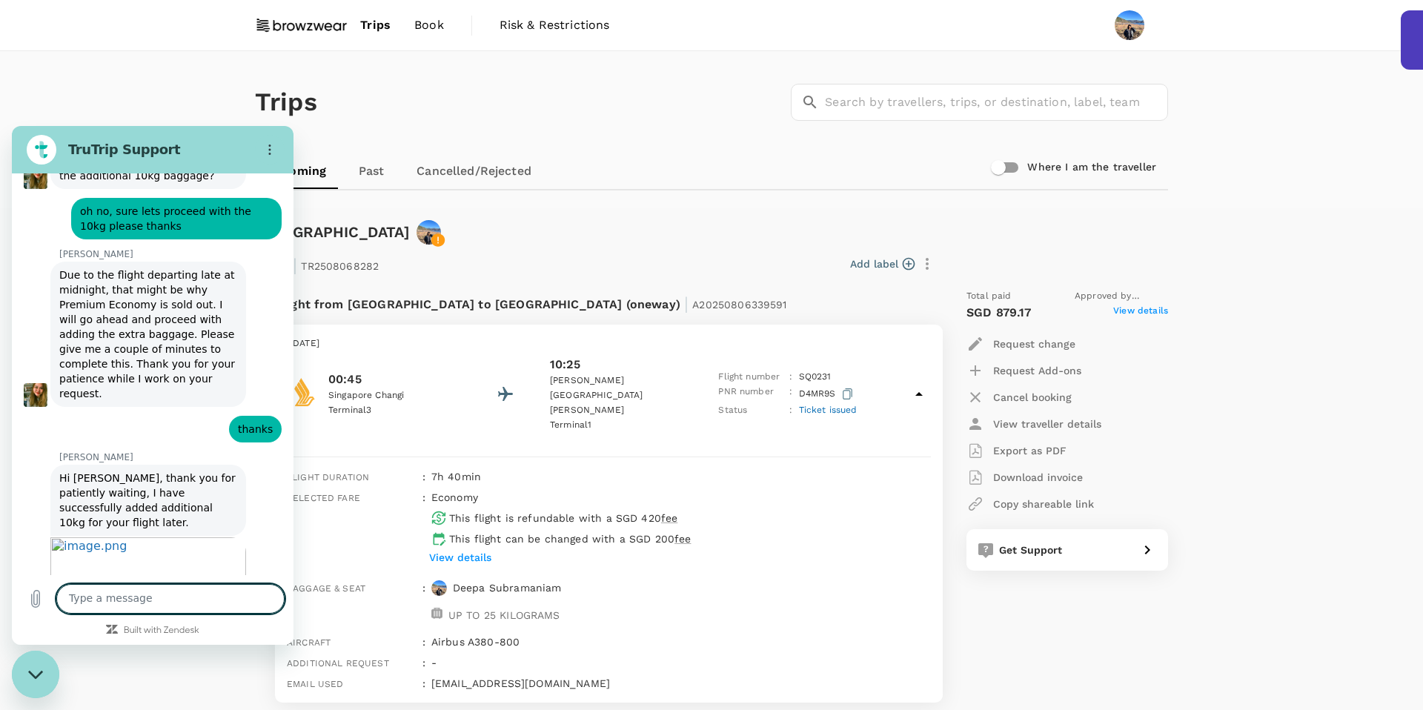
scroll to position [7322, 0]
